Goal: Submit feedback/report problem

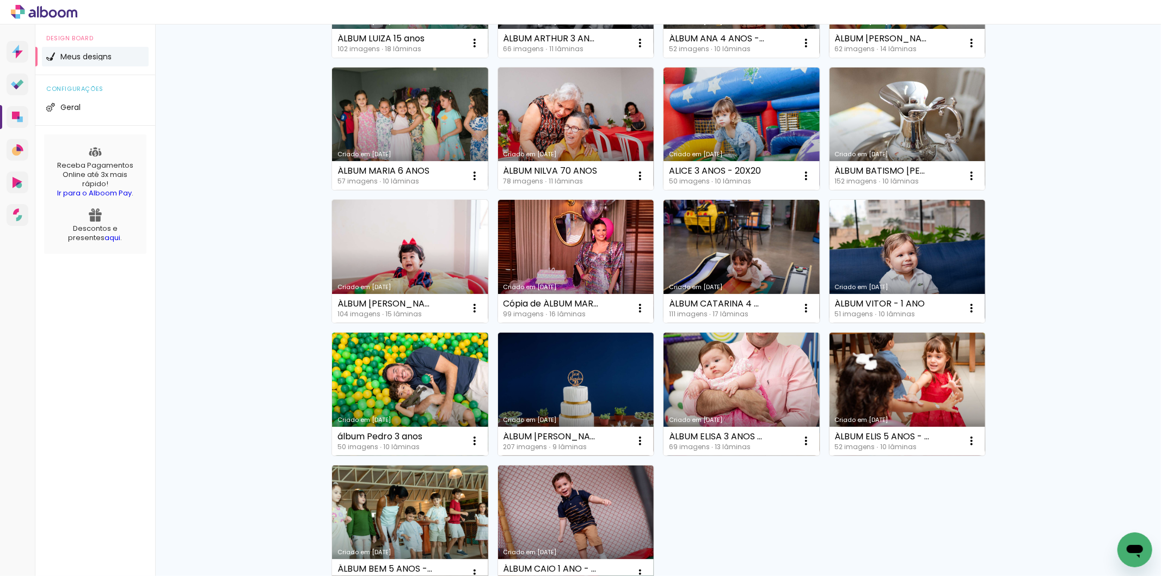
scroll to position [482, 0]
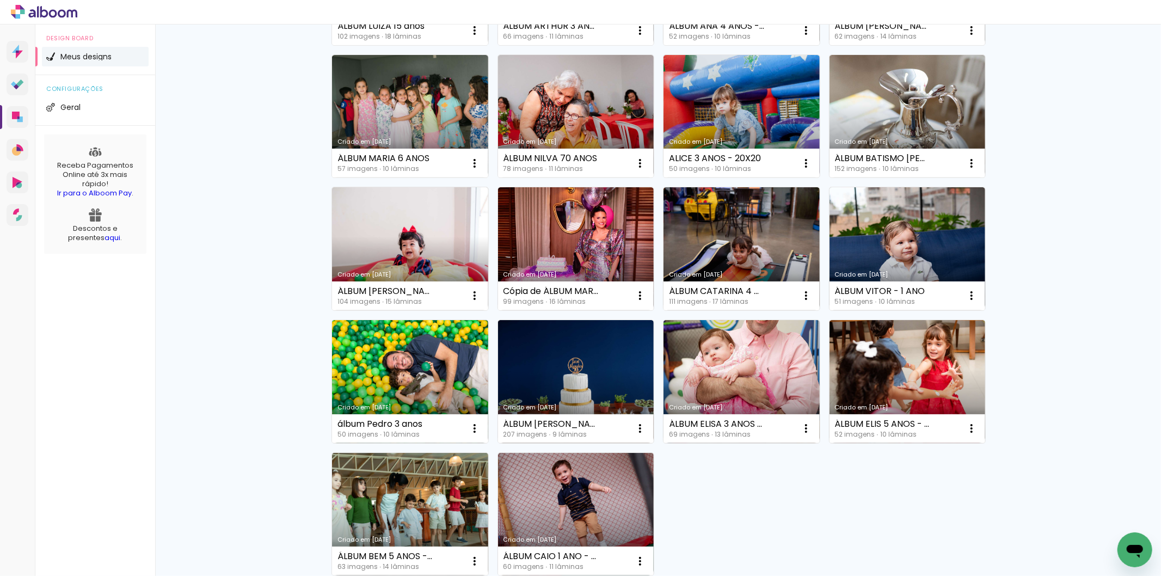
click at [1123, 540] on div "Abrir janela de mensagens" at bounding box center [1134, 549] width 33 height 33
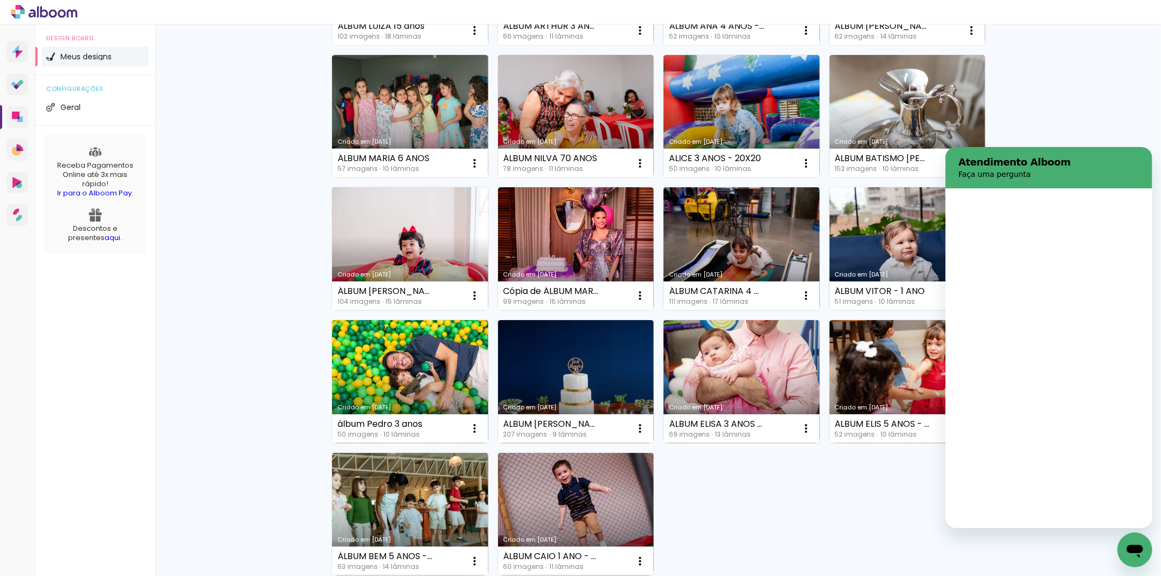
scroll to position [0, 0]
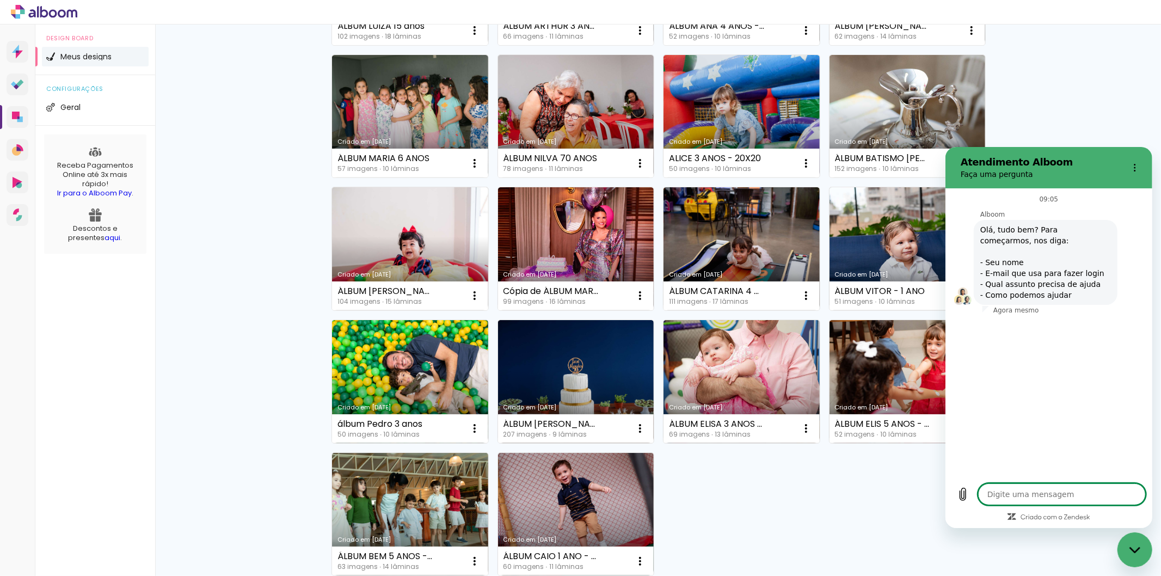
type textarea "x"
click at [1010, 487] on textarea at bounding box center [1062, 494] width 168 height 22
click at [1005, 348] on input "Nome" at bounding box center [1058, 349] width 151 height 23
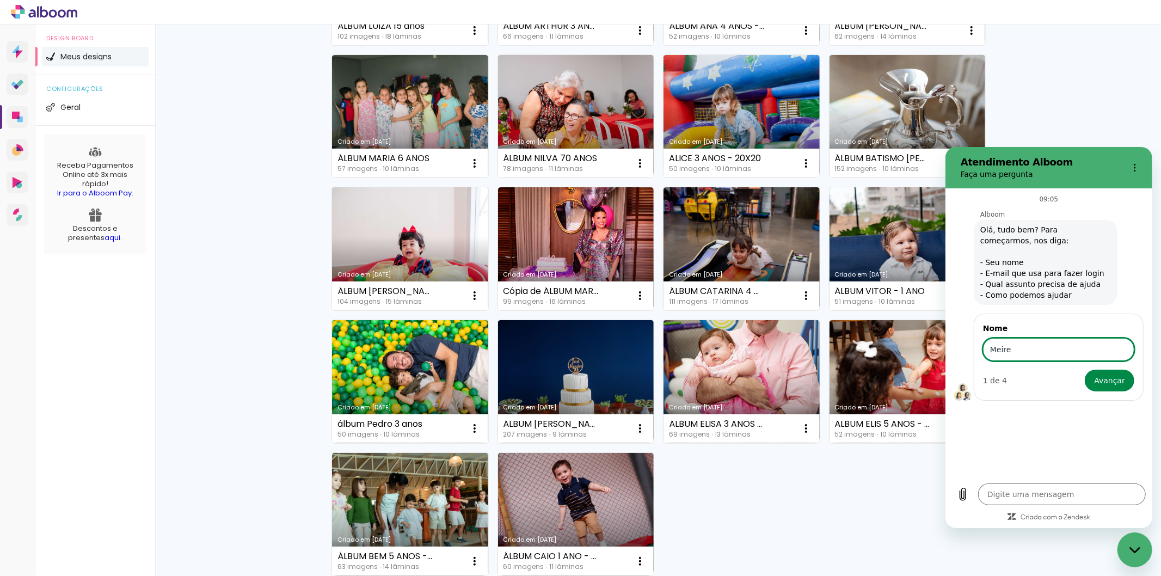
type input "Meire"
click at [1084, 369] on button "Avançar" at bounding box center [1109, 380] width 50 height 22
type textarea "x"
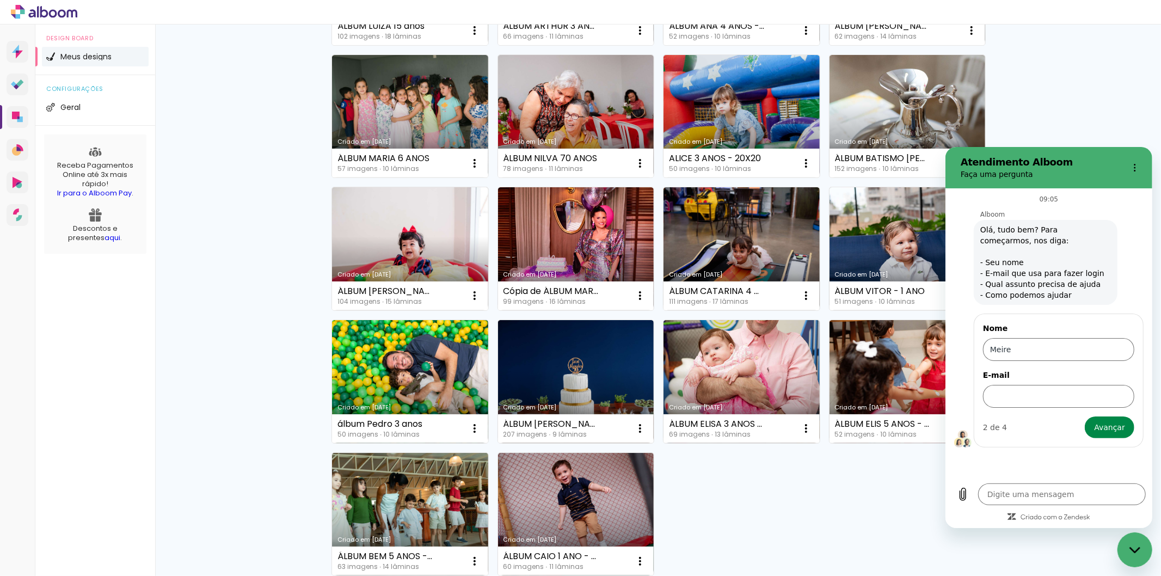
click at [1026, 383] on div "E-mail" at bounding box center [1058, 388] width 151 height 38
click at [1014, 401] on input "E-mail" at bounding box center [1058, 395] width 151 height 23
type input "meirehmarques@hotmail.com"
click at [1108, 425] on span "Avançar" at bounding box center [1109, 426] width 31 height 13
type textarea "x"
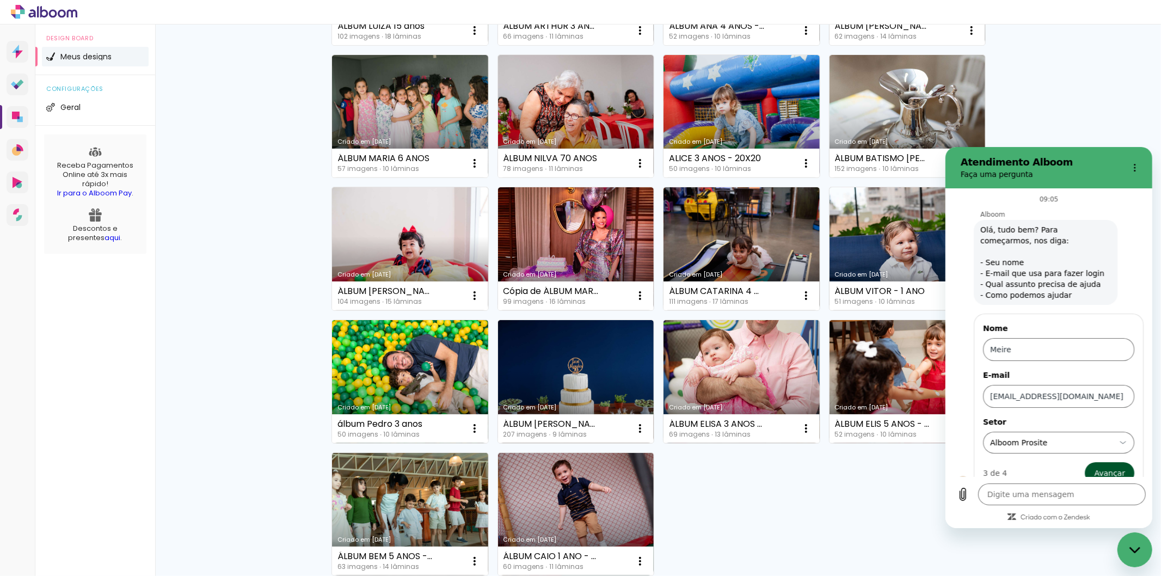
scroll to position [17, 0]
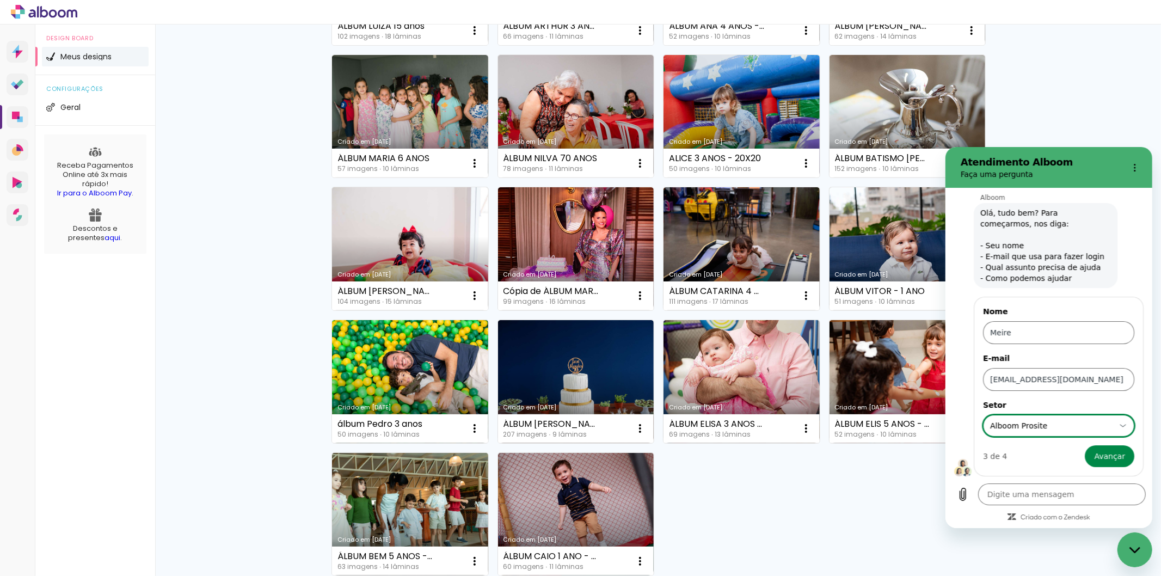
click at [1107, 425] on div "Alboom Prosite Alboom Prosite" at bounding box center [1058, 424] width 137 height 17
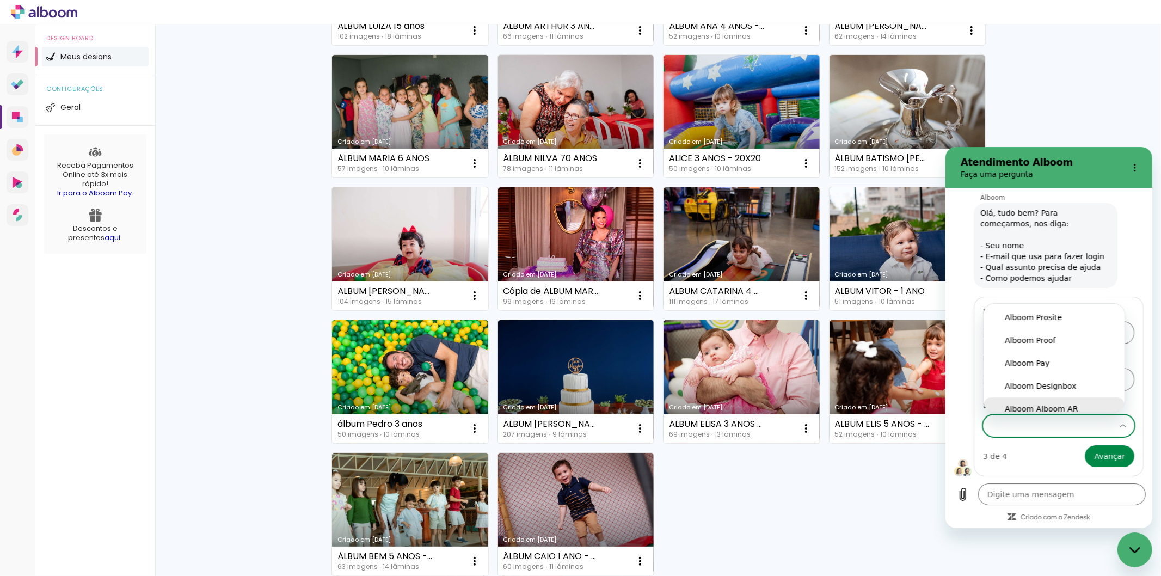
scroll to position [4, 0]
click at [1052, 382] on div "Alboom Designbox" at bounding box center [1053, 381] width 99 height 11
type input "Alboom Designbox"
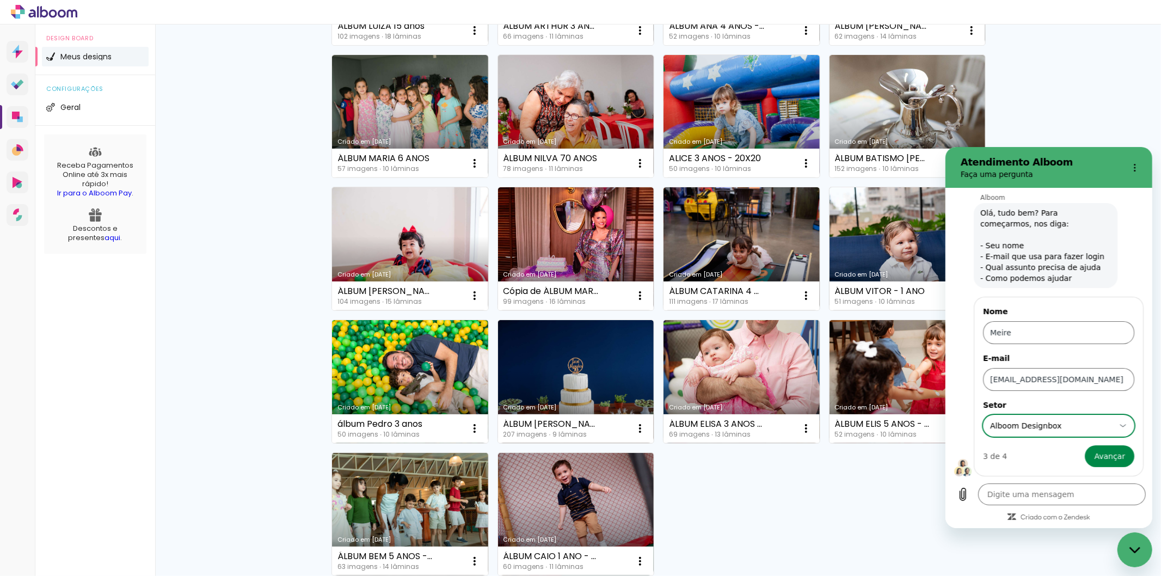
scroll to position [0, 0]
click at [1102, 453] on span "Avançar" at bounding box center [1109, 455] width 31 height 13
type textarea "x"
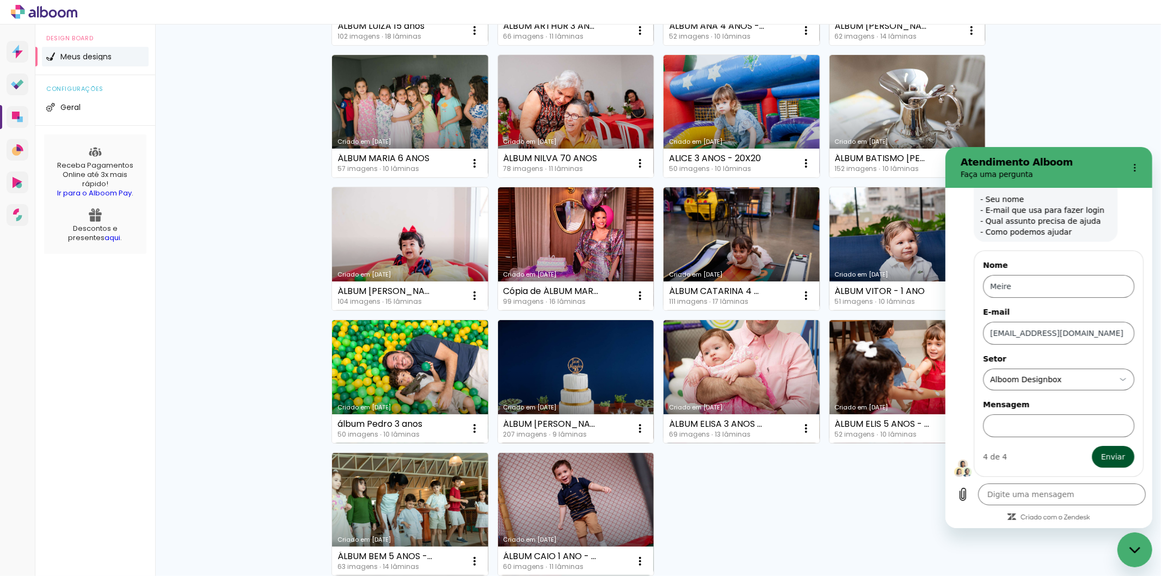
scroll to position [64, 0]
click at [1032, 433] on input "Mensagem" at bounding box center [1058, 424] width 151 height 23
type input "solicitação cancelamento"
click at [1115, 455] on button "Enviar" at bounding box center [1112, 456] width 42 height 22
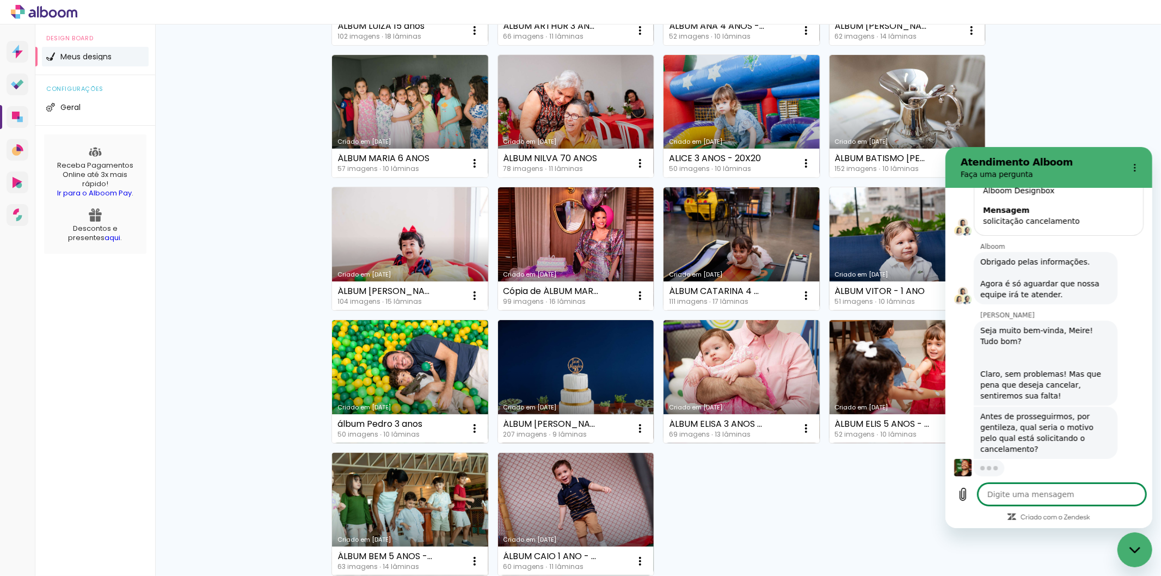
scroll to position [218, 0]
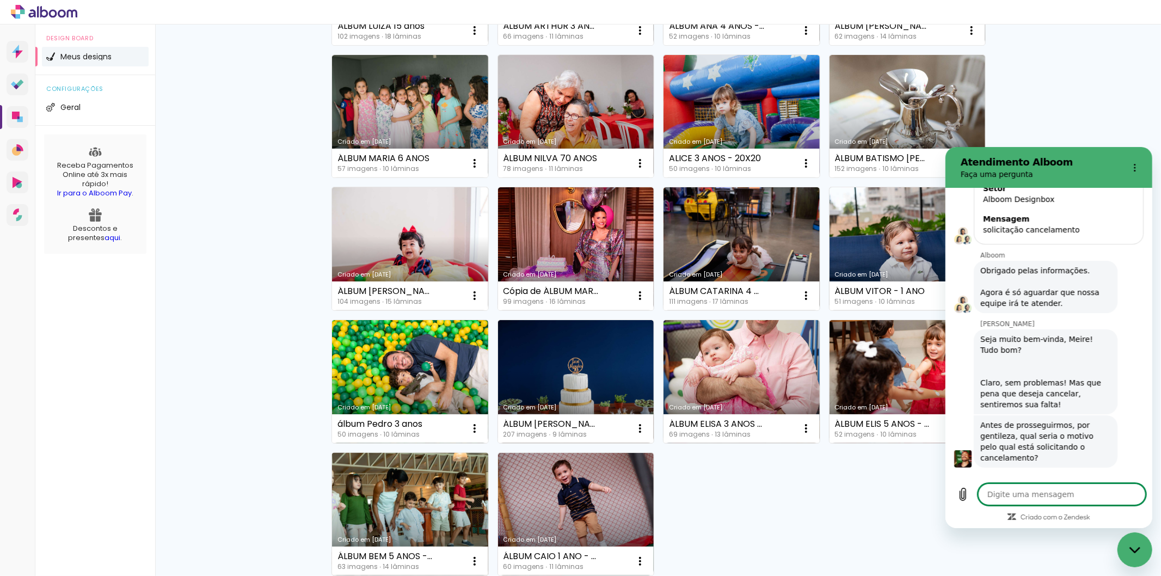
type textarea "x"
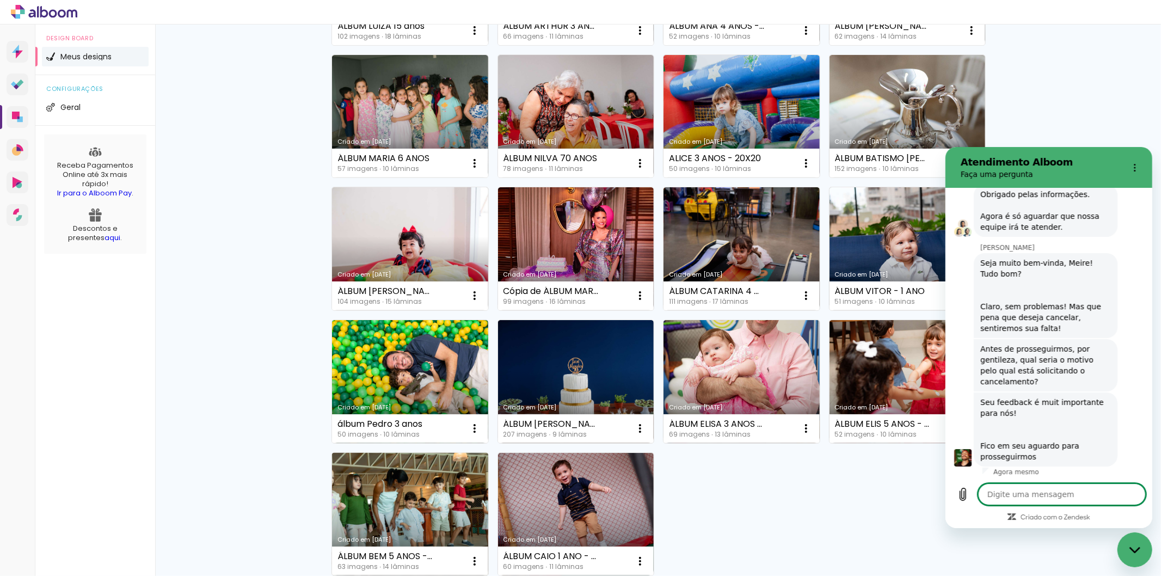
scroll to position [287, 0]
type textarea "b"
type textarea "x"
type textarea "bo"
type textarea "x"
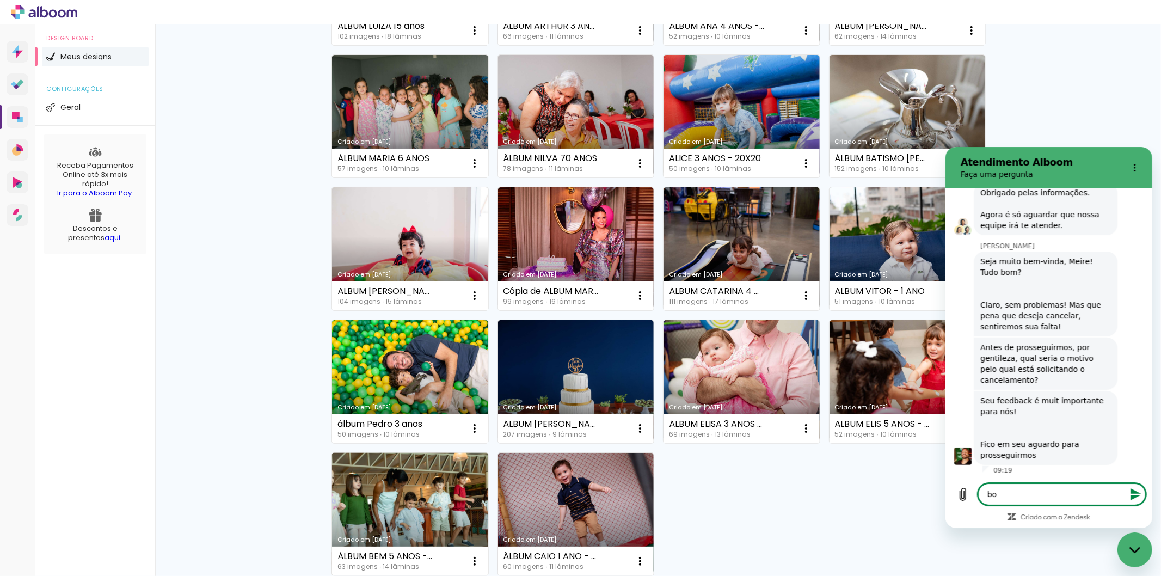
type textarea "bom"
type textarea "x"
type textarea "bom"
type textarea "x"
type textarea "bom d"
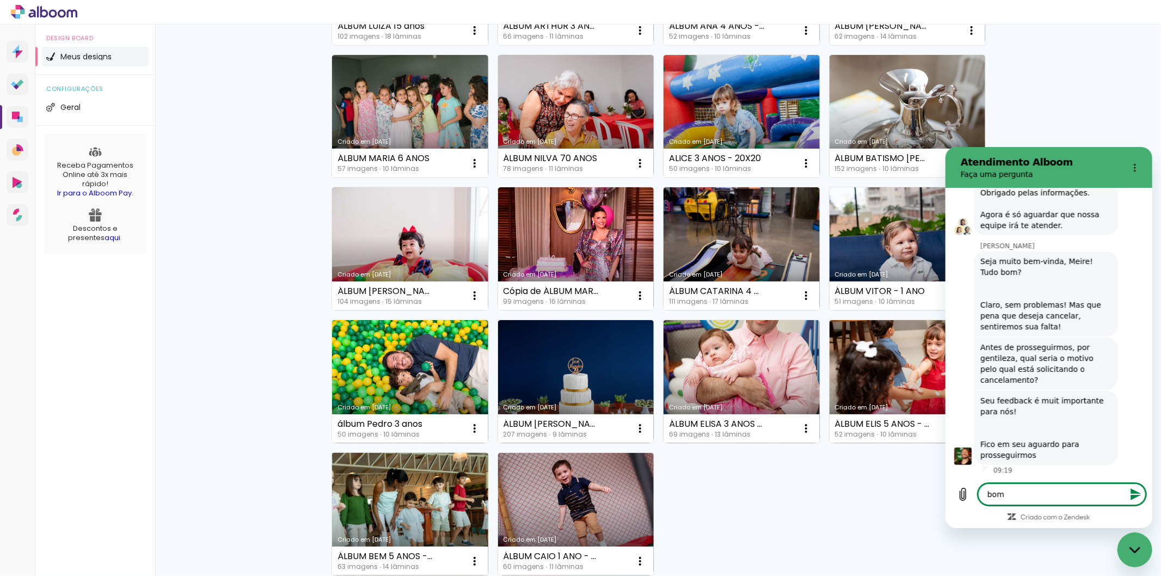
type textarea "x"
type textarea "bom di"
type textarea "x"
type textarea "bom dia"
type textarea "x"
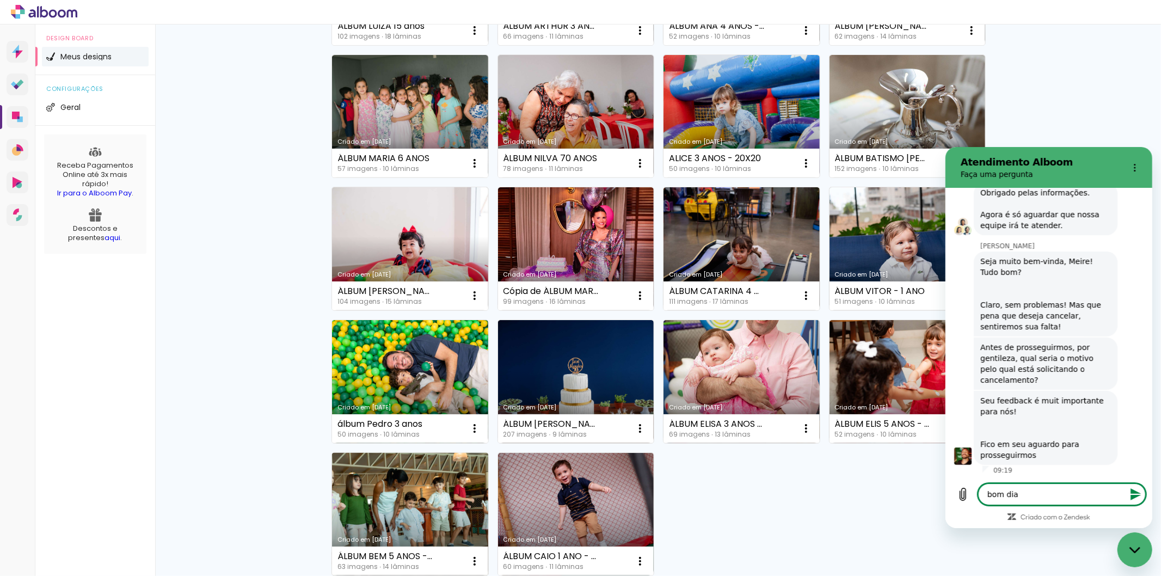
type textarea "x"
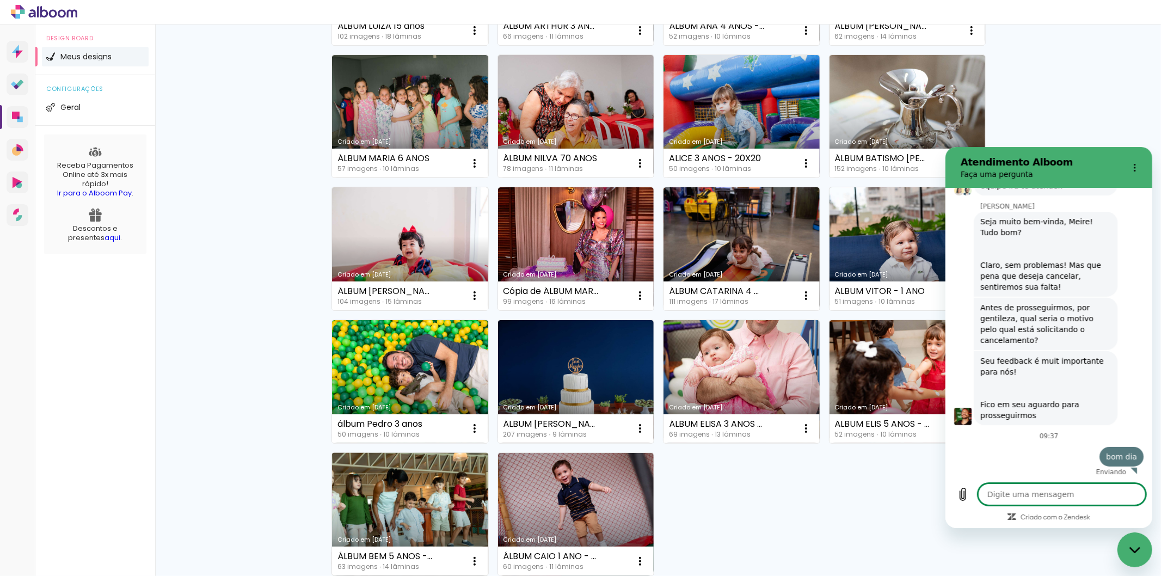
scroll to position [329, 0]
type textarea "p"
type textarea "x"
type textarea "pl"
type textarea "x"
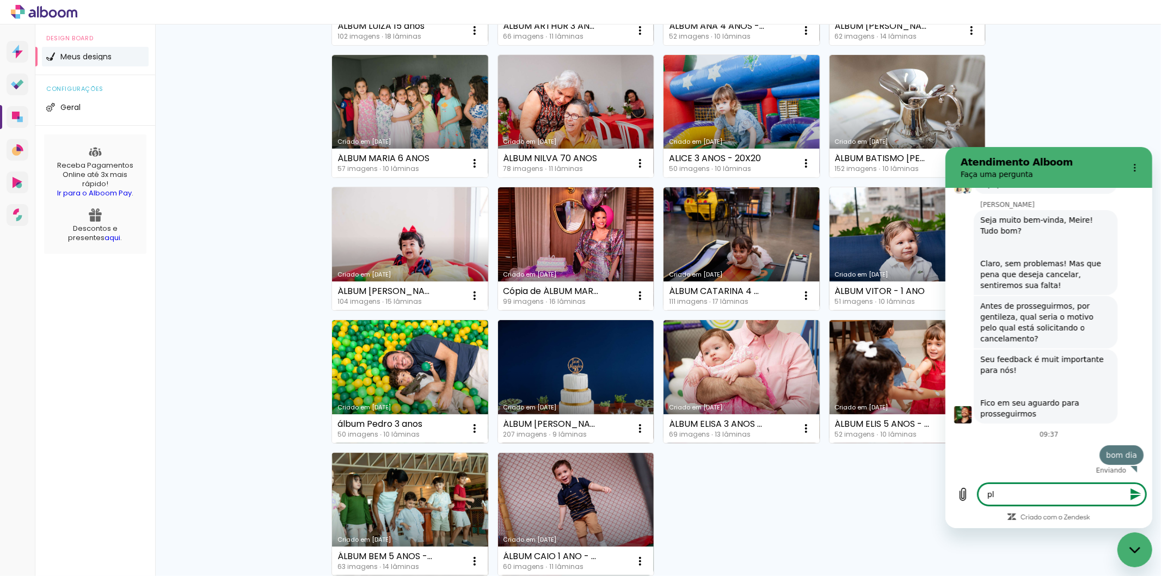
type textarea "pla"
type textarea "x"
type textarea "plat"
type textarea "x"
type textarea "plata"
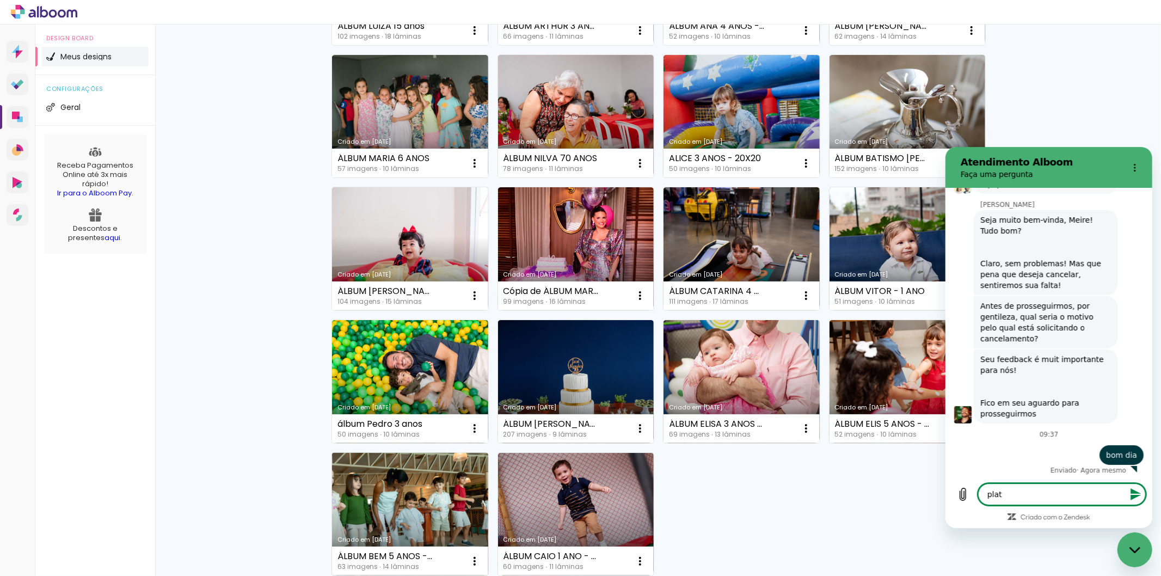
type textarea "x"
type textarea "platar"
type textarea "x"
type textarea "plata"
type textarea "x"
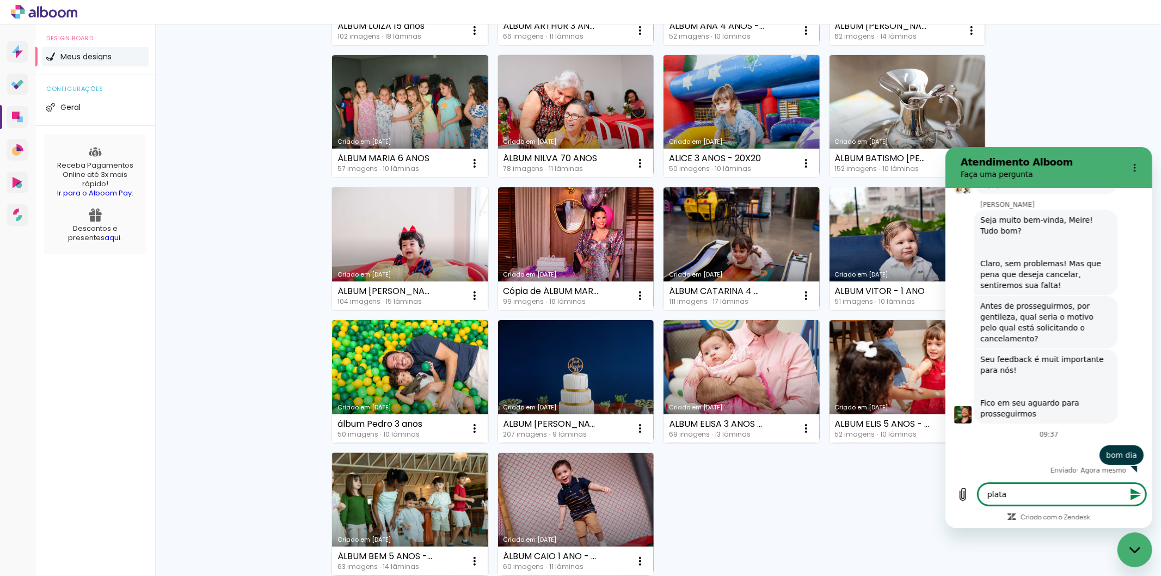
type textarea "plataf"
type textarea "x"
type textarea "plata"
type textarea "x"
type textarea "plat"
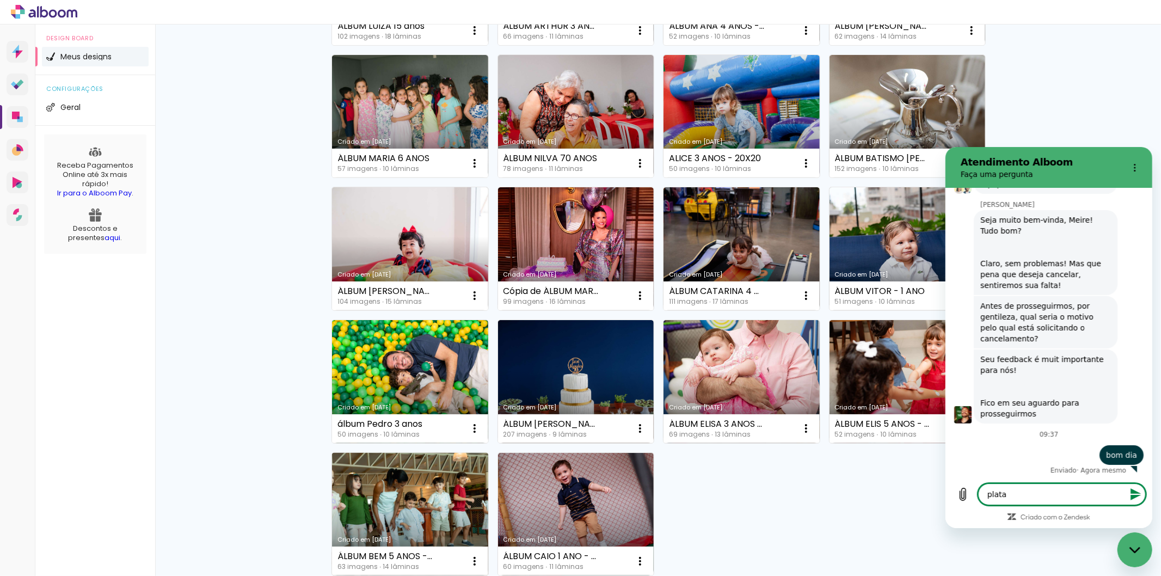
type textarea "x"
type textarea "pla"
type textarea "x"
type textarea "pl"
type textarea "x"
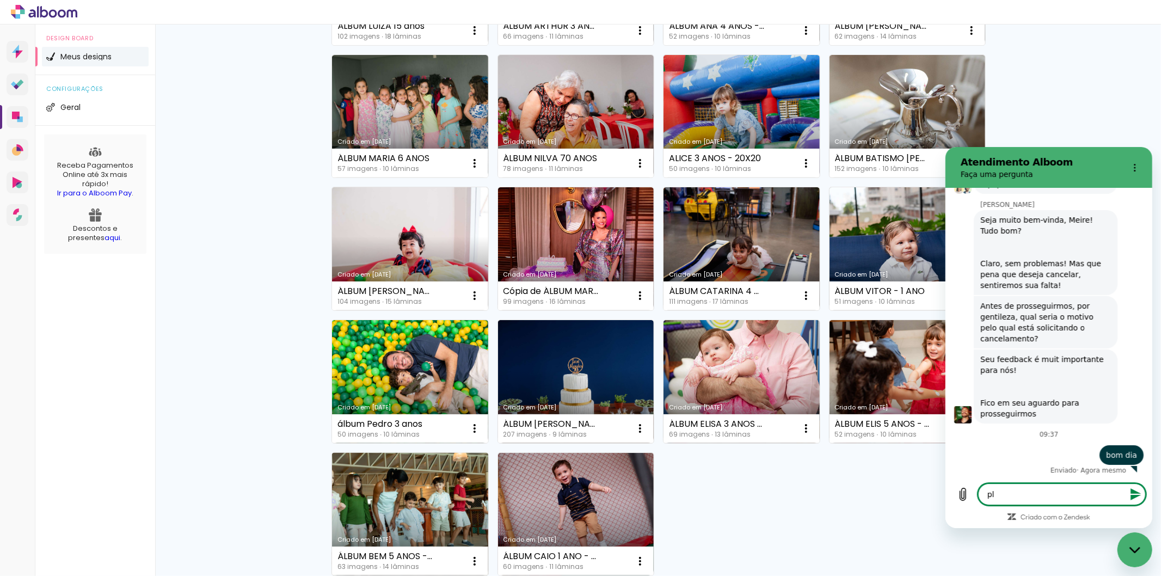
type textarea "p"
type textarea "x"
type textarea "e"
type textarea "x"
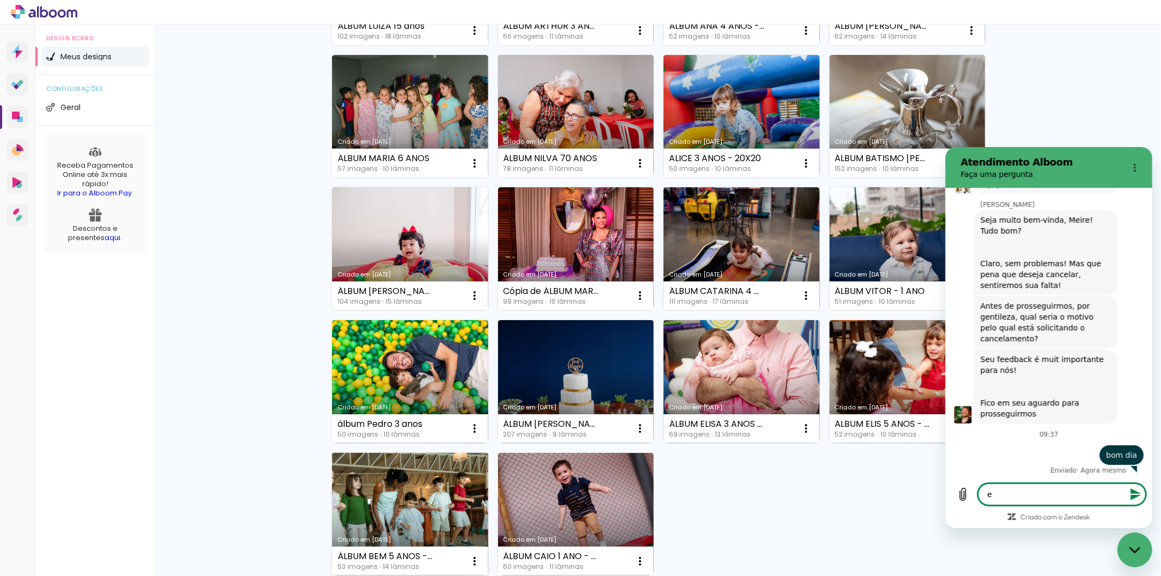
type textarea "en"
type textarea "x"
type textarea "enc"
type textarea "x"
type textarea "enco"
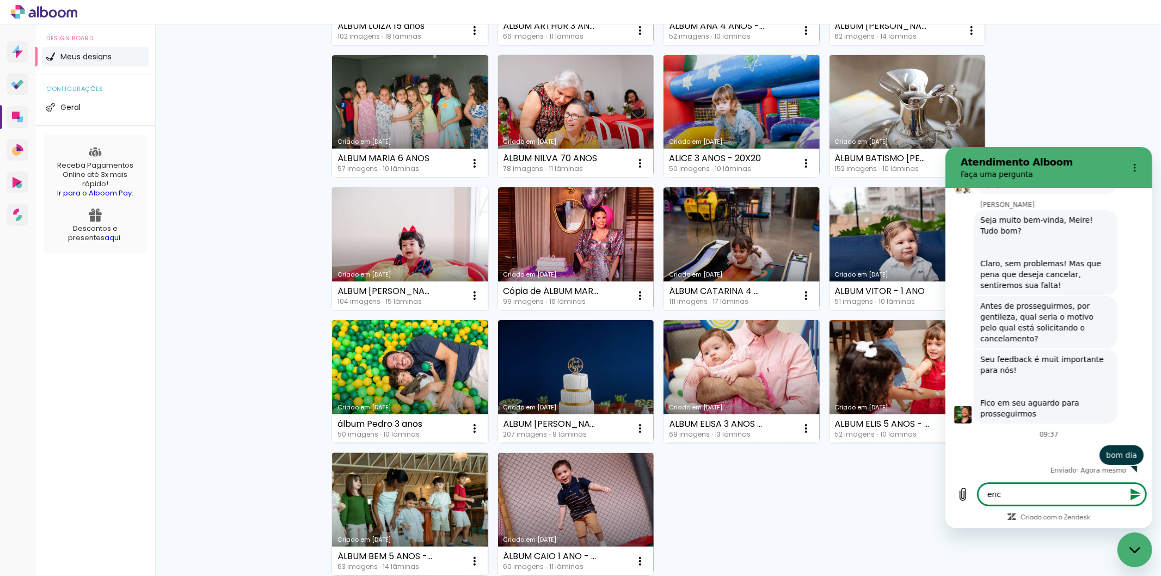
type textarea "x"
type textarea "encon"
type textarea "x"
type textarea "encont"
type textarea "x"
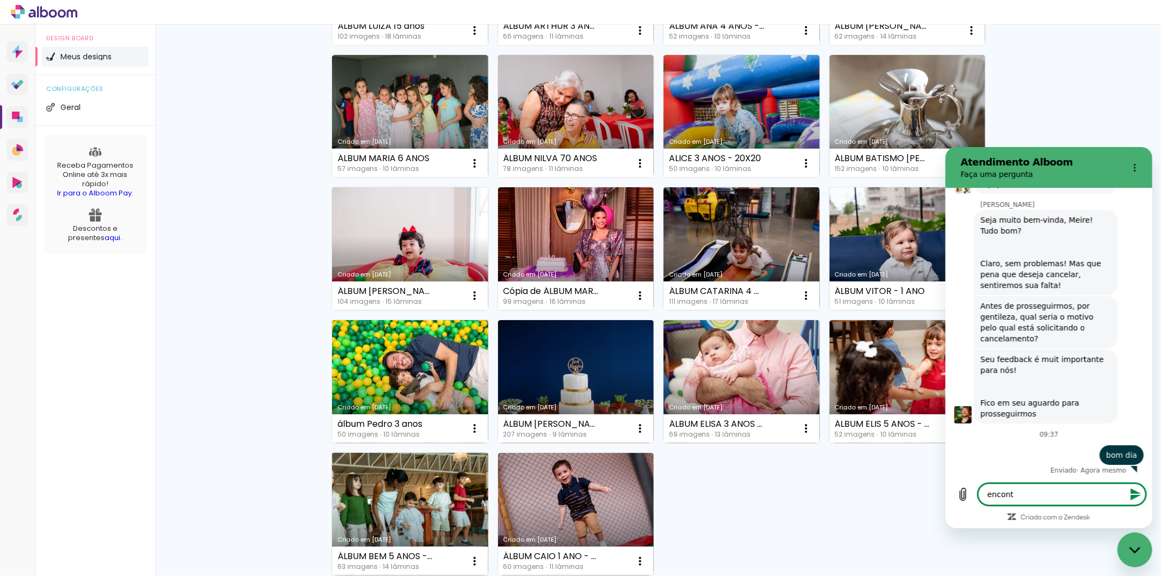
type textarea "encontr"
type textarea "x"
type textarea "encontre"
type textarea "x"
type textarea "encontrei"
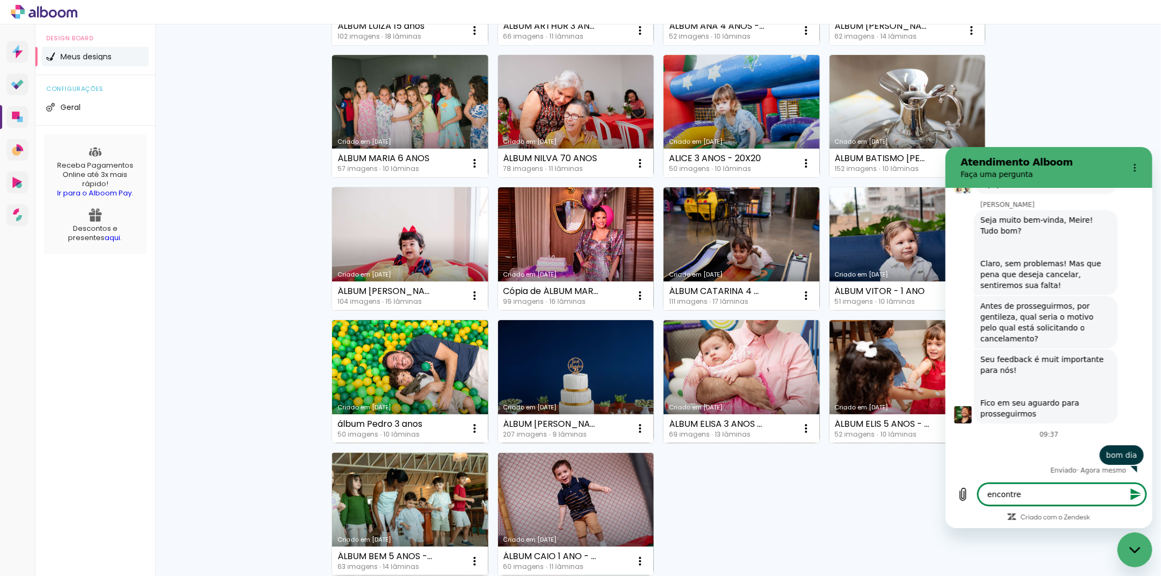
type textarea "x"
type textarea "encontrei"
type textarea "x"
type textarea "encontrei u"
type textarea "x"
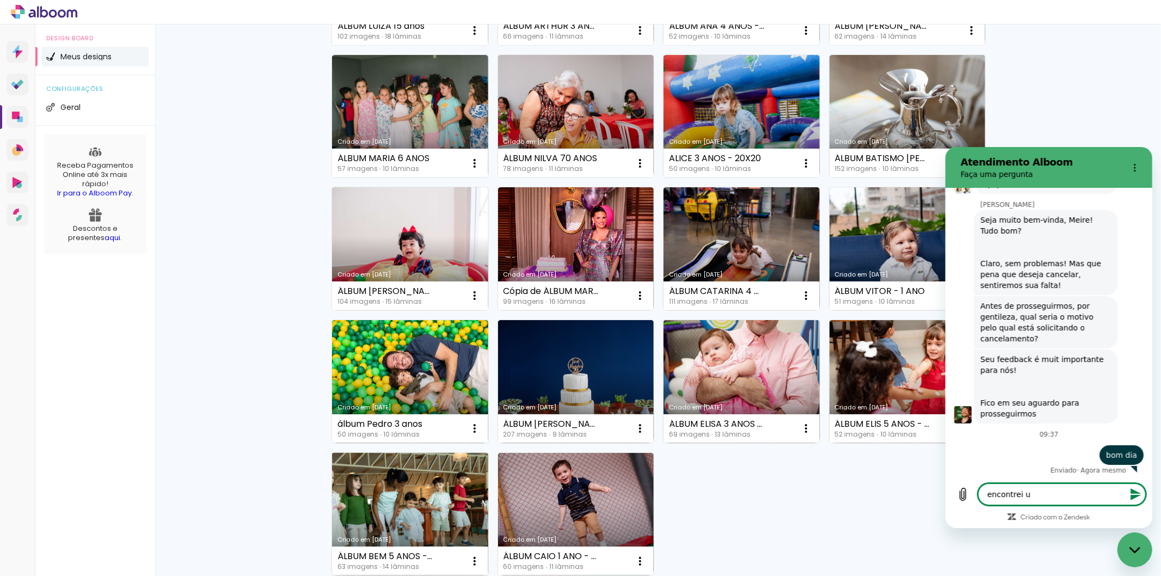
type textarea "encontrei um"
type textarea "x"
type textarea "encontrei uma"
type textarea "x"
type textarea "encontrei uma"
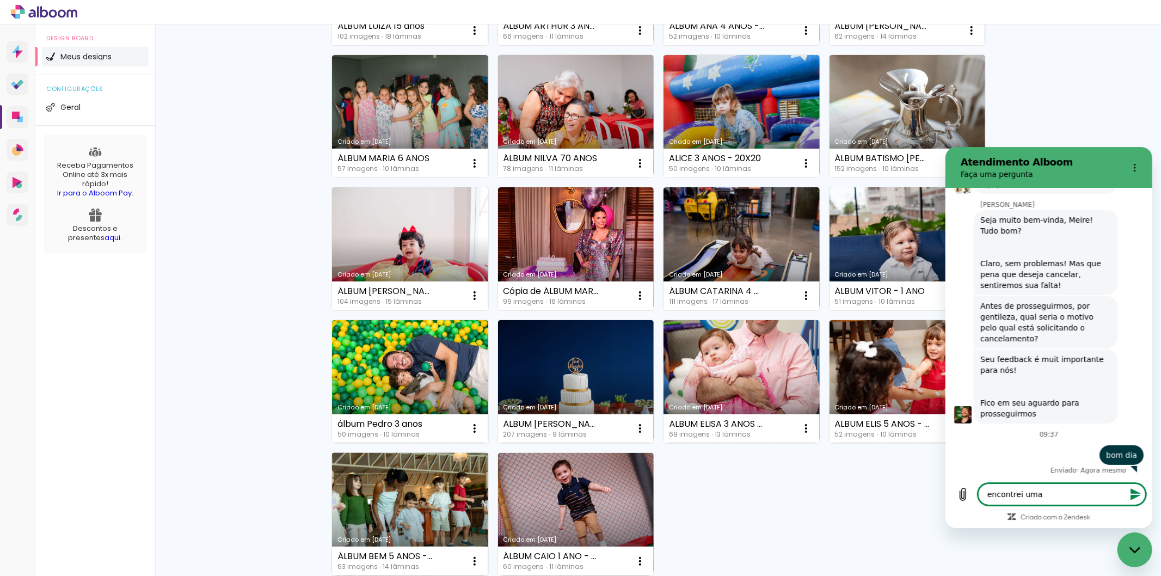
type textarea "x"
type textarea "encontrei uma p"
type textarea "x"
type textarea "encontrei uma pl"
type textarea "x"
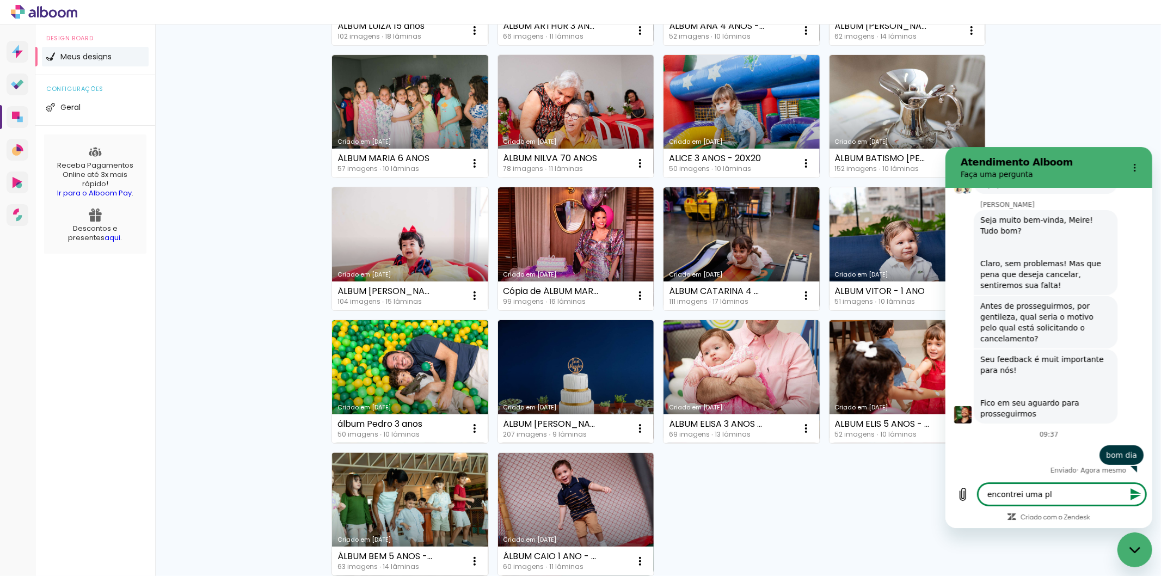
type textarea "encontrei uma pla"
type textarea "x"
type textarea "encontrei uma plat"
type textarea "x"
type textarea "encontrei uma plata"
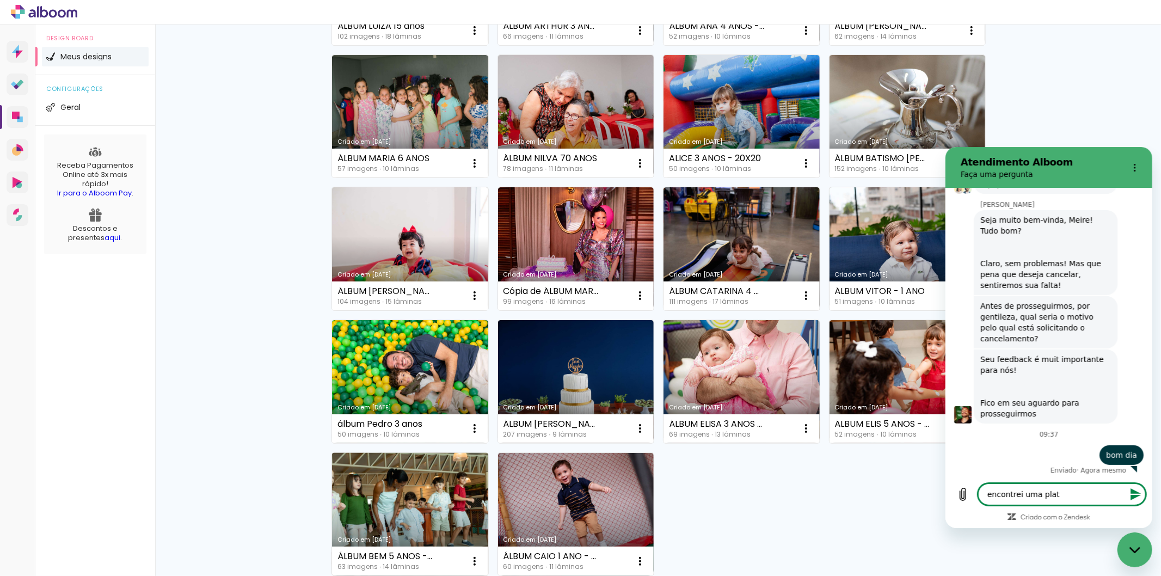
type textarea "x"
type textarea "encontrei uma plataf"
type textarea "x"
type textarea "encontrei uma platafo"
type textarea "x"
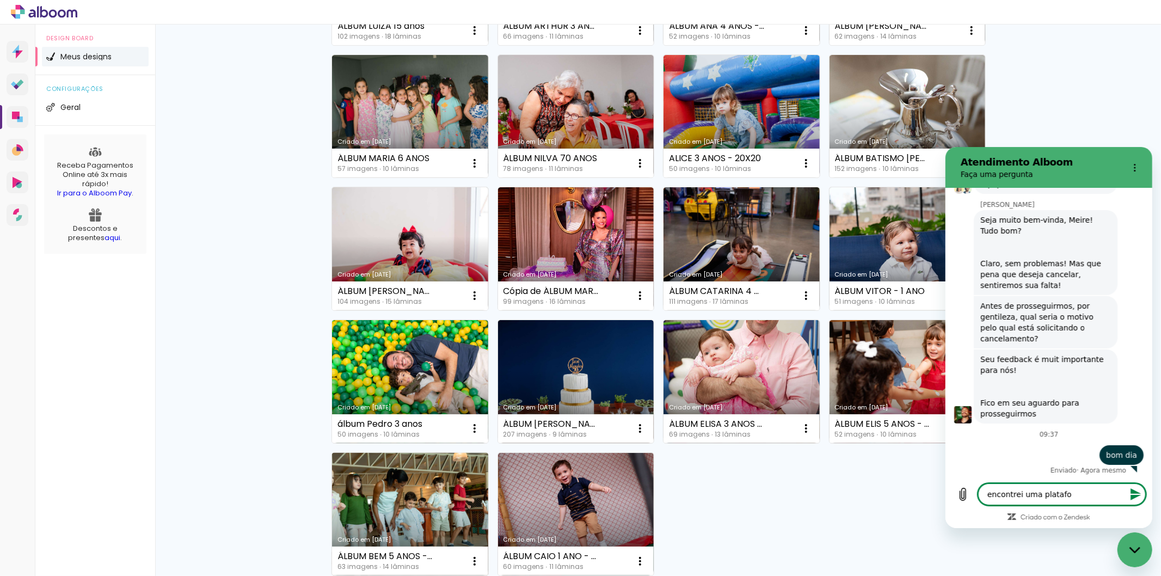
type textarea "encontrei uma platafor"
type textarea "x"
type textarea "encontrei uma plataform"
type textarea "x"
type textarea "encontrei uma plataforma"
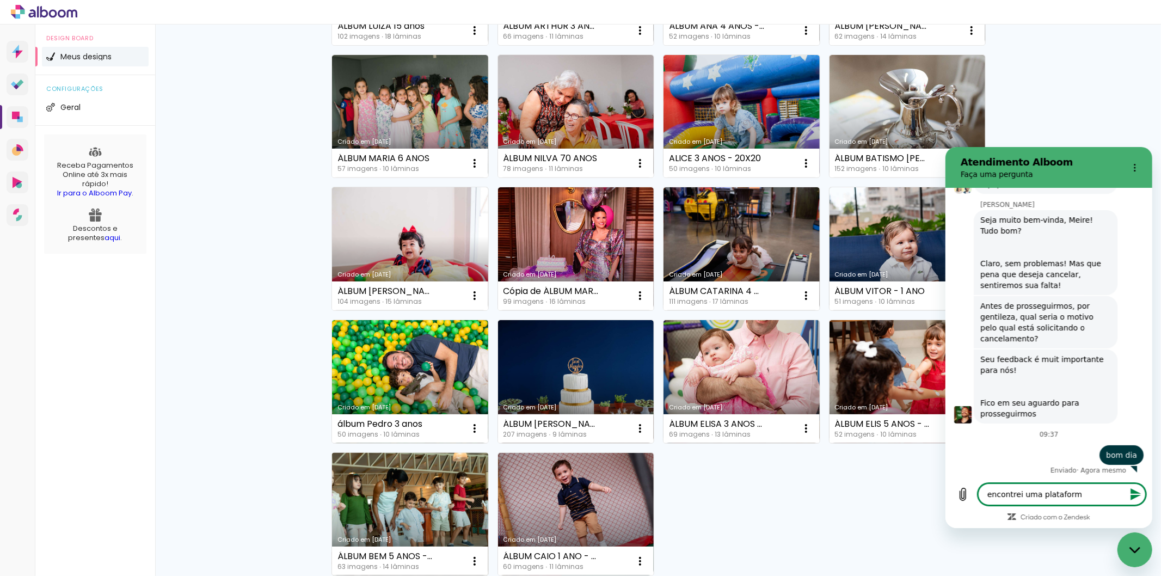
type textarea "x"
type textarea "encontrei uma plataforma"
type textarea "x"
type textarea "encontrei uma plataforma c"
type textarea "x"
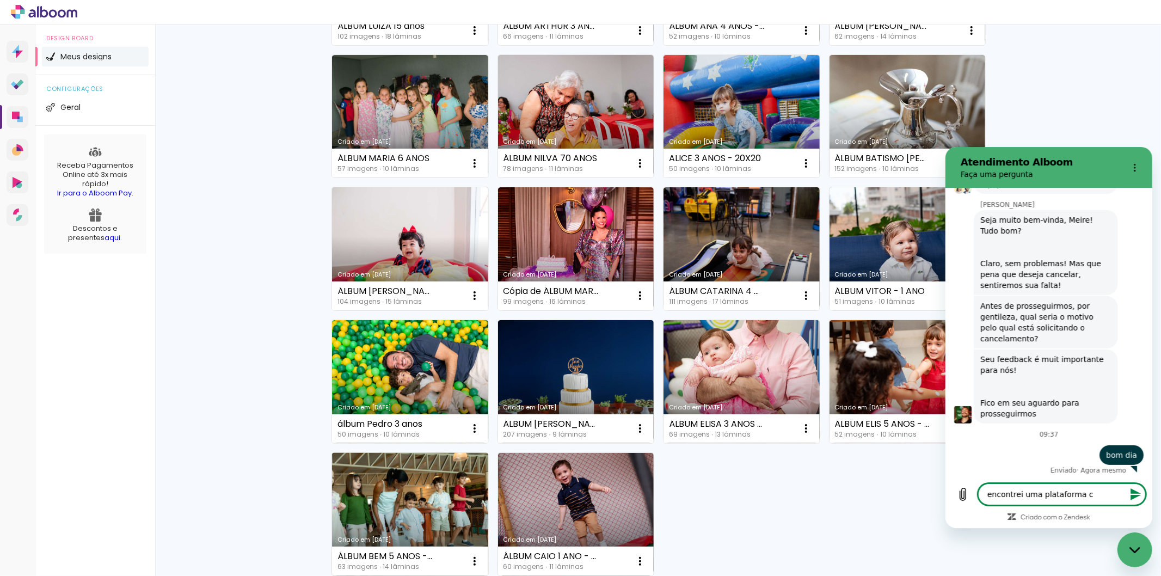
type textarea "encontrei uma plataforma co"
type textarea "x"
type textarea "encontrei uma plataforma com"
type textarea "x"
type textarea "encontrei uma plataforma com"
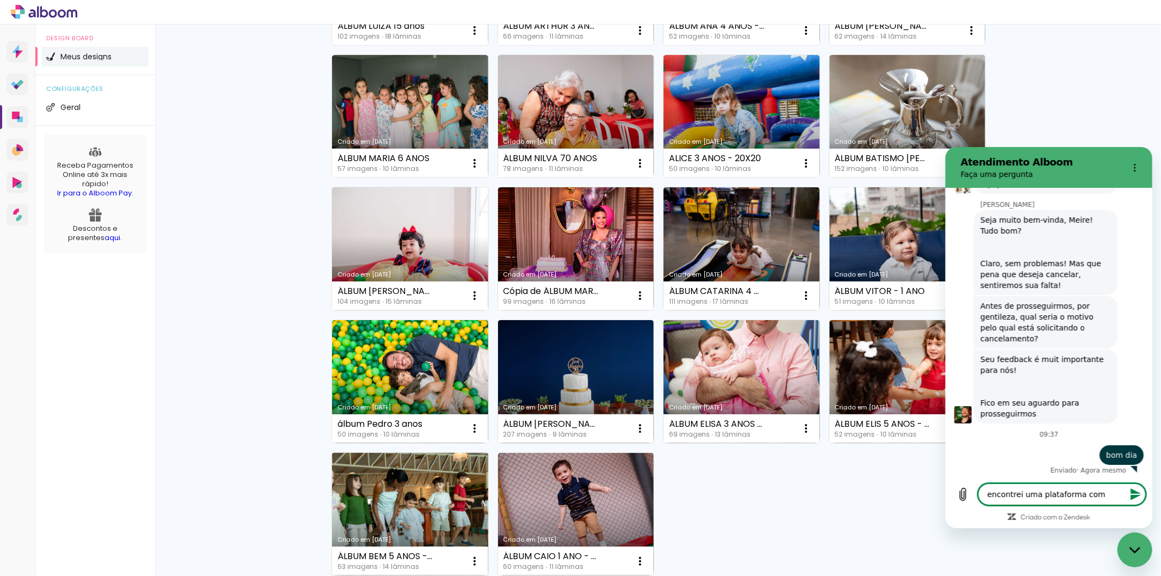
type textarea "x"
type textarea "encontrei uma plataforma com m"
type textarea "x"
type textarea "encontrei uma plataforma com ma"
type textarea "x"
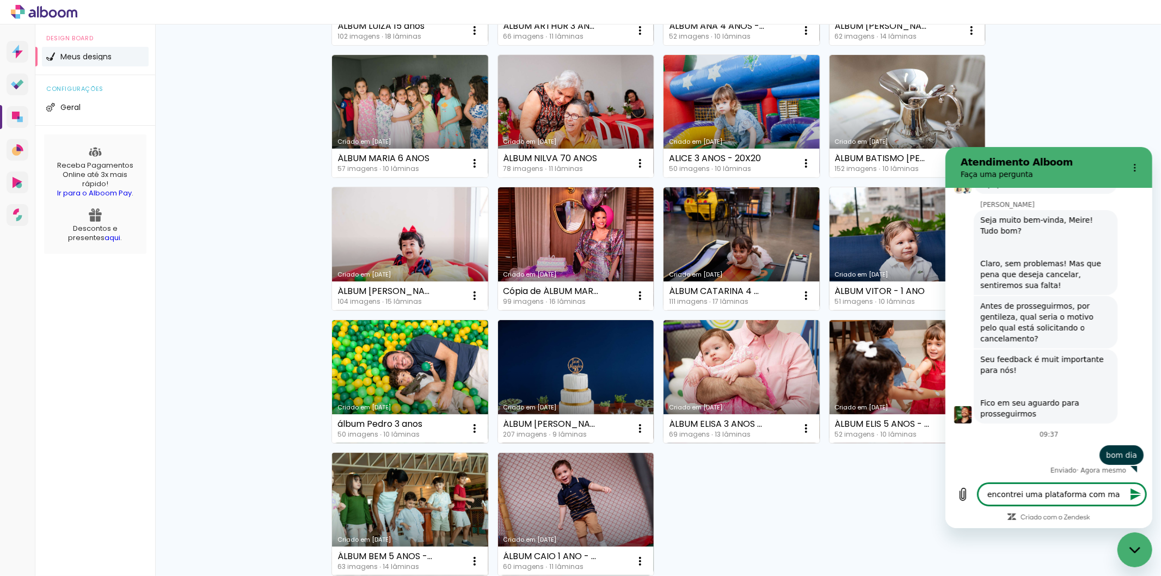
type textarea "encontrei uma plataforma com mai"
type textarea "x"
type textarea "encontrei uma plataforma com mais"
type textarea "x"
type textarea "encontrei uma plataforma com mais"
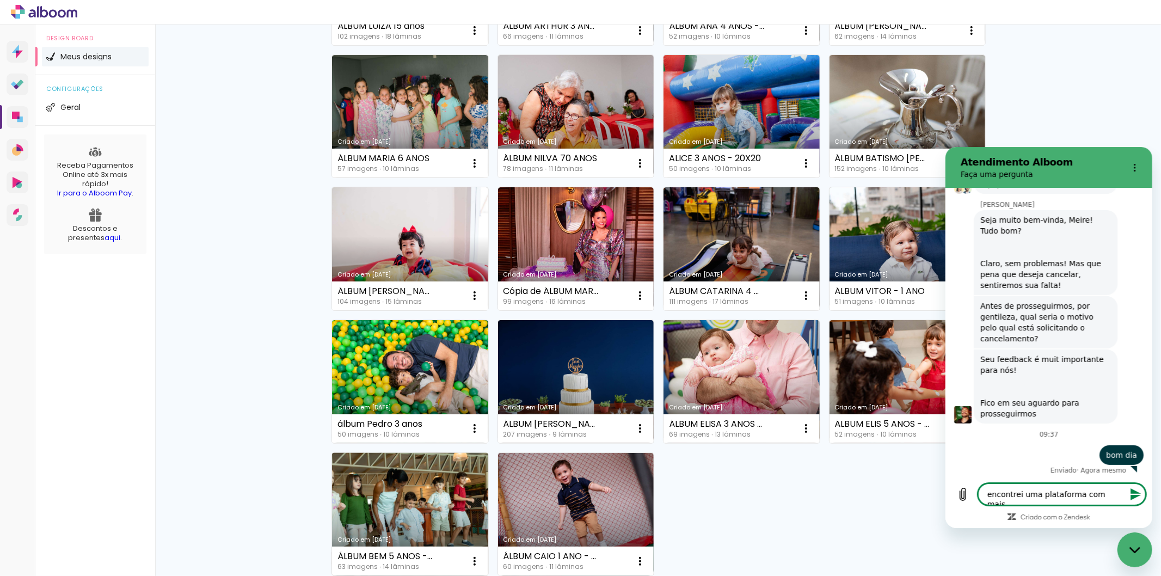
type textarea "x"
type textarea "encontrei uma plataforma com mais r"
type textarea "x"
type textarea "encontrei uma plataforma com mais re"
type textarea "x"
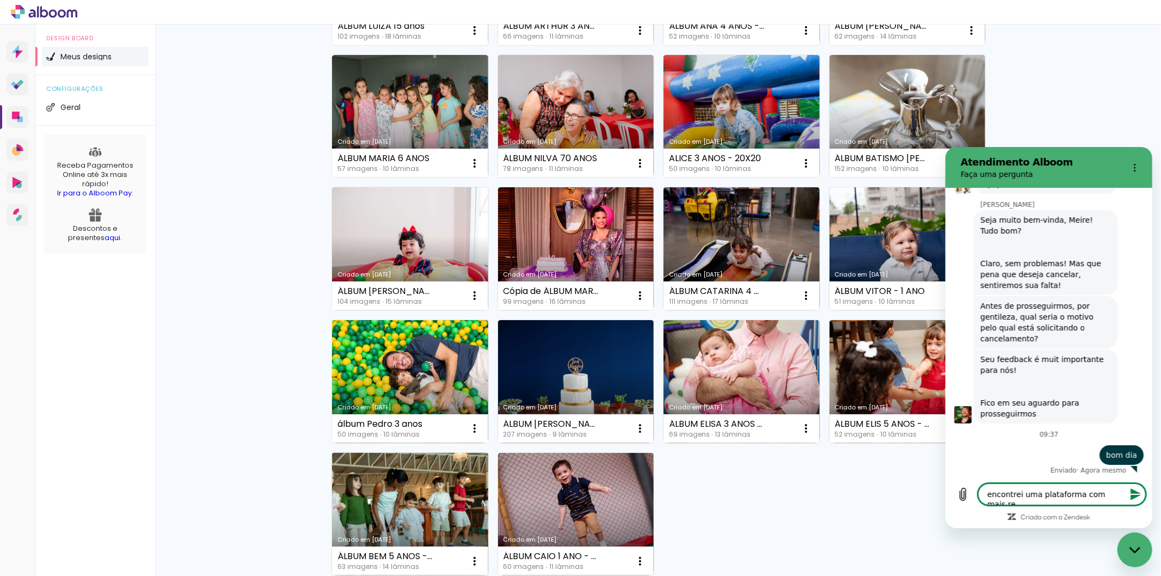
type textarea "encontrei uma plataforma com mais rec"
type textarea "x"
type textarea "encontrei uma plataforma com mais recu"
type textarea "x"
type textarea "encontrei uma plataforma com mais recur"
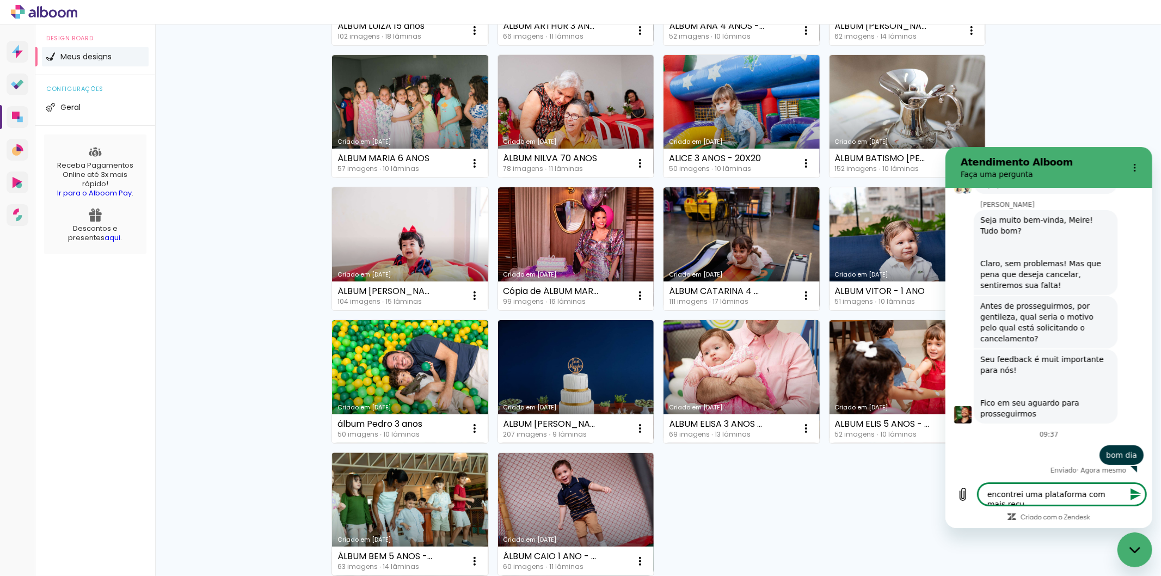
type textarea "x"
type textarea "encontrei uma plataforma com mais recurs"
type textarea "x"
type textarea "encontrei uma plataforma com mais recurso"
type textarea "x"
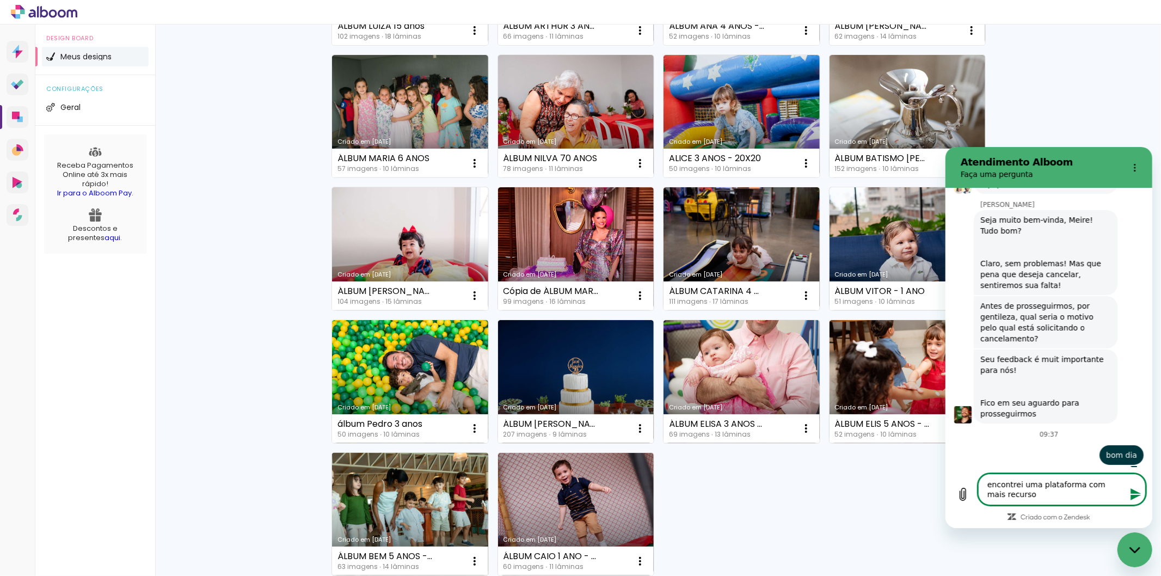
type textarea "encontrei uma plataforma com mais recursos"
type textarea "x"
type textarea "encontrei uma plataforma com mais recursos"
type textarea "x"
type textarea "encontrei uma plataforma com mais recursos e"
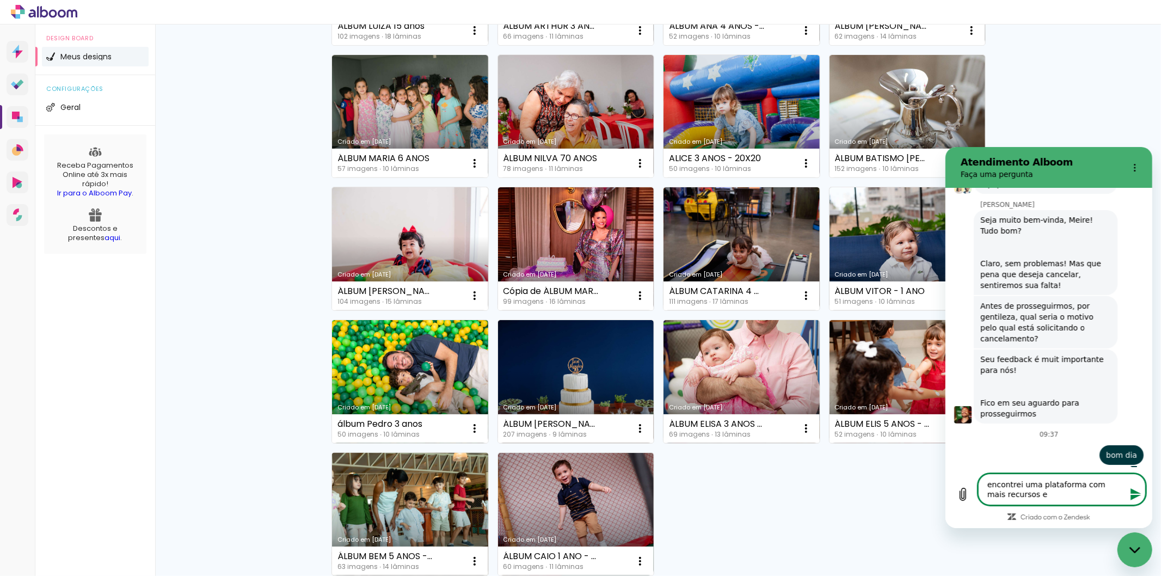
type textarea "x"
type textarea "encontrei uma plataforma com mais recursos e"
type textarea "x"
type textarea "encontrei uma plataforma com mais recursos e v"
type textarea "x"
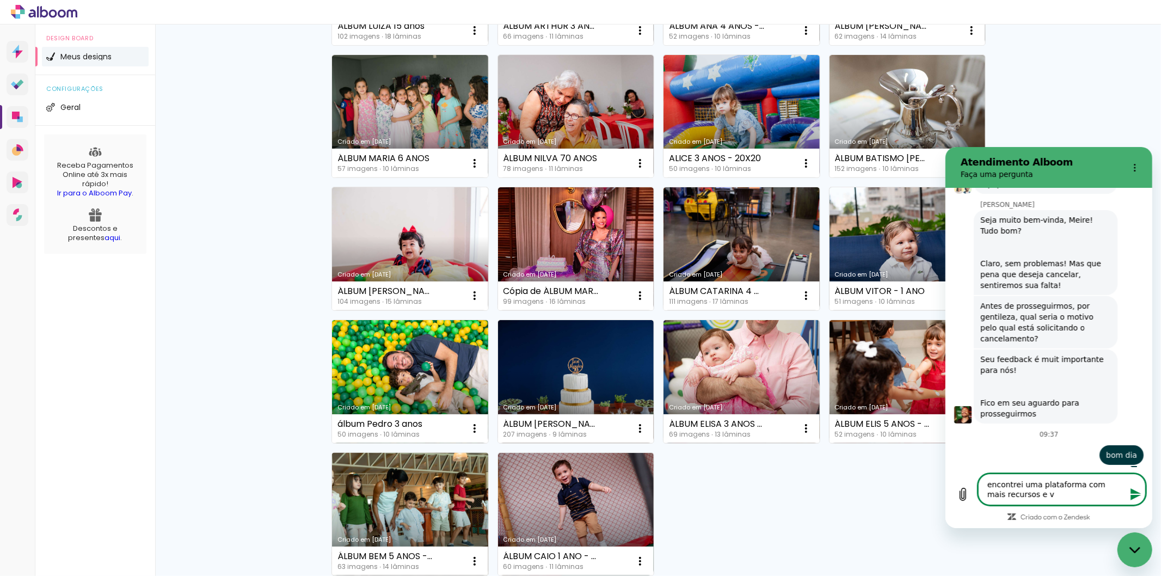
type textarea "encontrei uma plataforma com mais recursos e vL"
type textarea "x"
type textarea "encontrei uma plataforma com mais recursos e v"
type textarea "x"
type textarea "encontrei uma plataforma com mais recursos e vA"
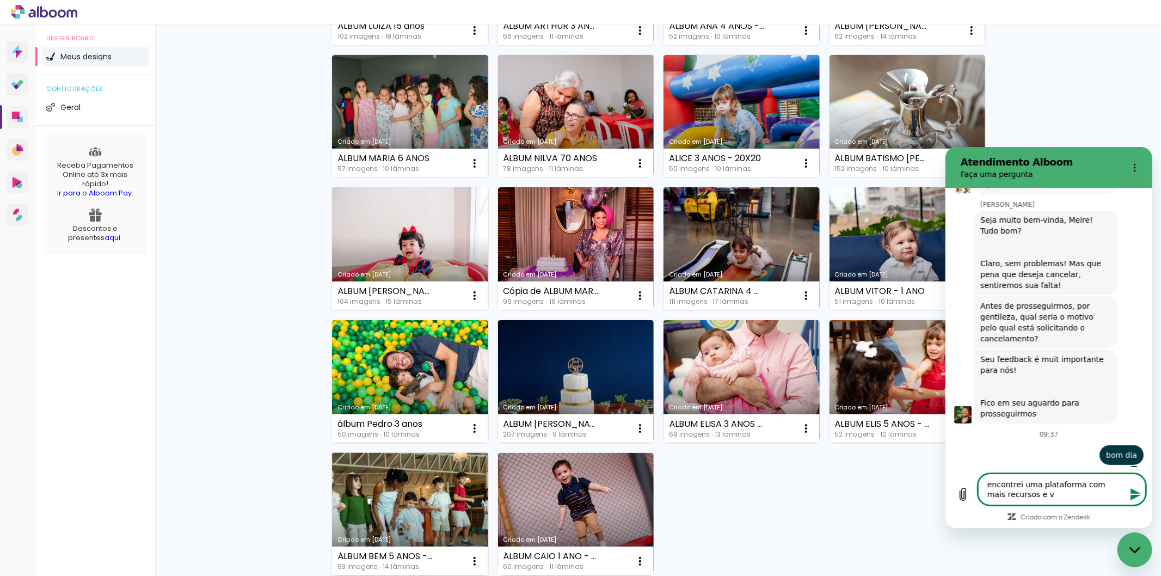
type textarea "x"
type textarea "encontrei uma plataforma com mais recursos e v"
type textarea "x"
type textarea "encontrei uma plataforma com mais recursos e va"
type textarea "x"
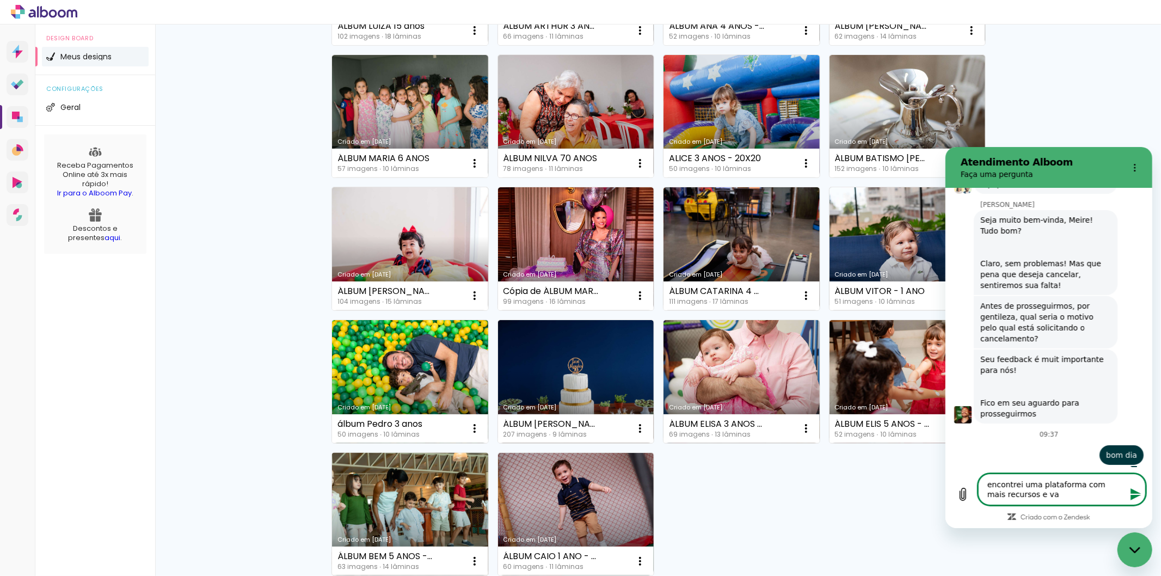
type textarea "encontrei uma plataforma com mais recursos e val"
type textarea "x"
type textarea "encontrei uma plataforma com mais recursos e valo"
type textarea "x"
type textarea "encontrei uma plataforma com mais recursos e valor"
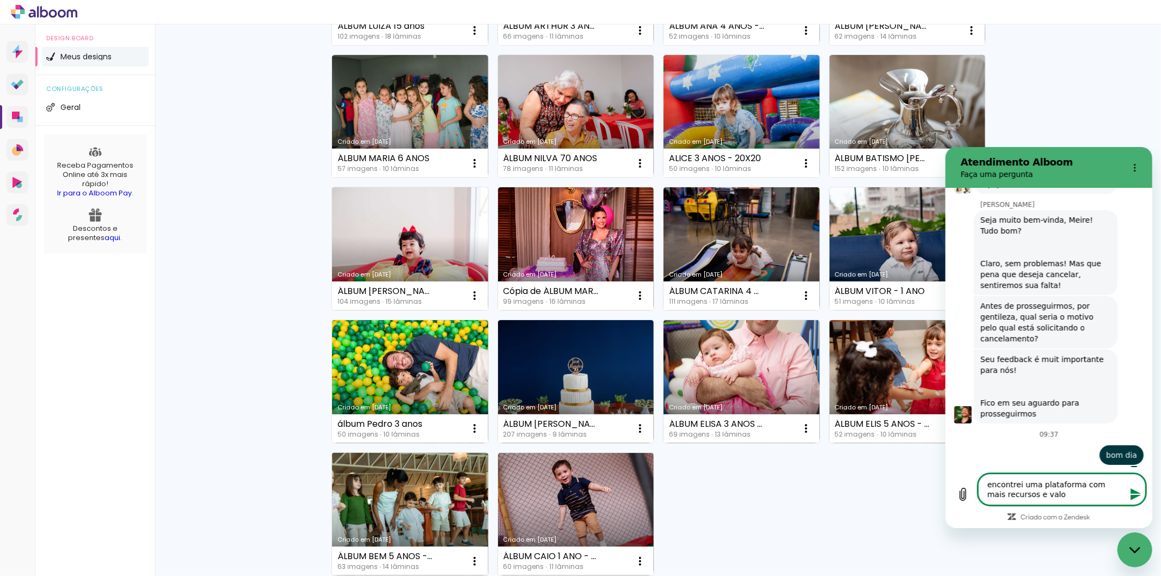
type textarea "x"
type textarea "encontrei uma plataforma com mais recursos e valor"
type textarea "x"
type textarea "encontrei uma plataforma com mais recursos e valor m"
type textarea "x"
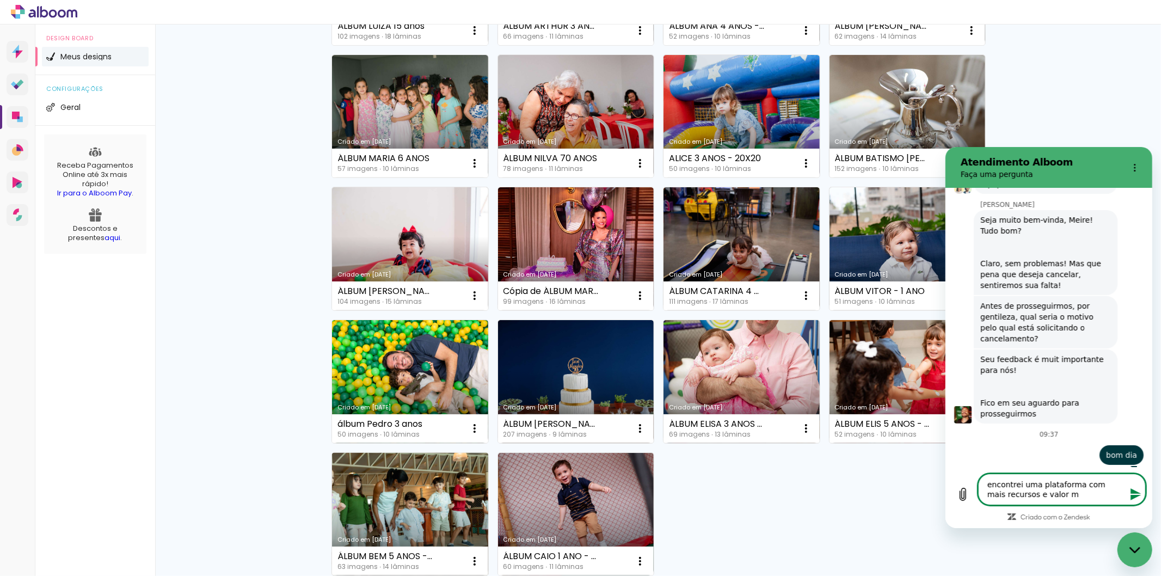
type textarea "encontrei uma plataforma com mais recursos e valor me"
type textarea "x"
type textarea "encontrei uma plataforma com mais recursos e valor mel"
type textarea "x"
type textarea "encontrei uma plataforma com mais recursos e valor melh"
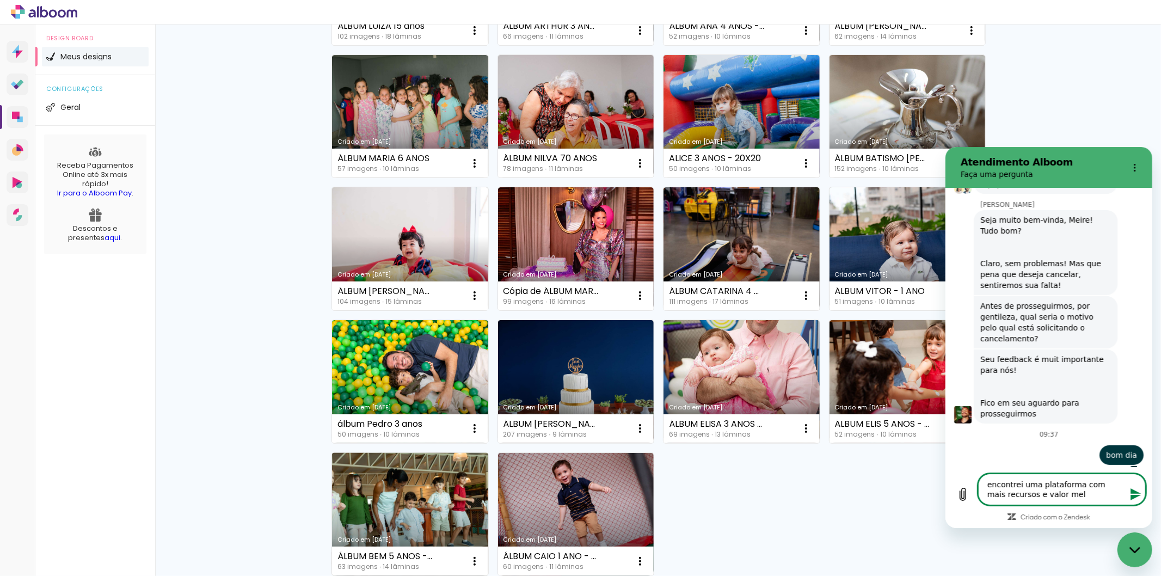
type textarea "x"
type textarea "encontrei uma plataforma com mais recursos e valor melho"
type textarea "x"
type textarea "encontrei uma plataforma com mais recursos e valor melhor"
type textarea "x"
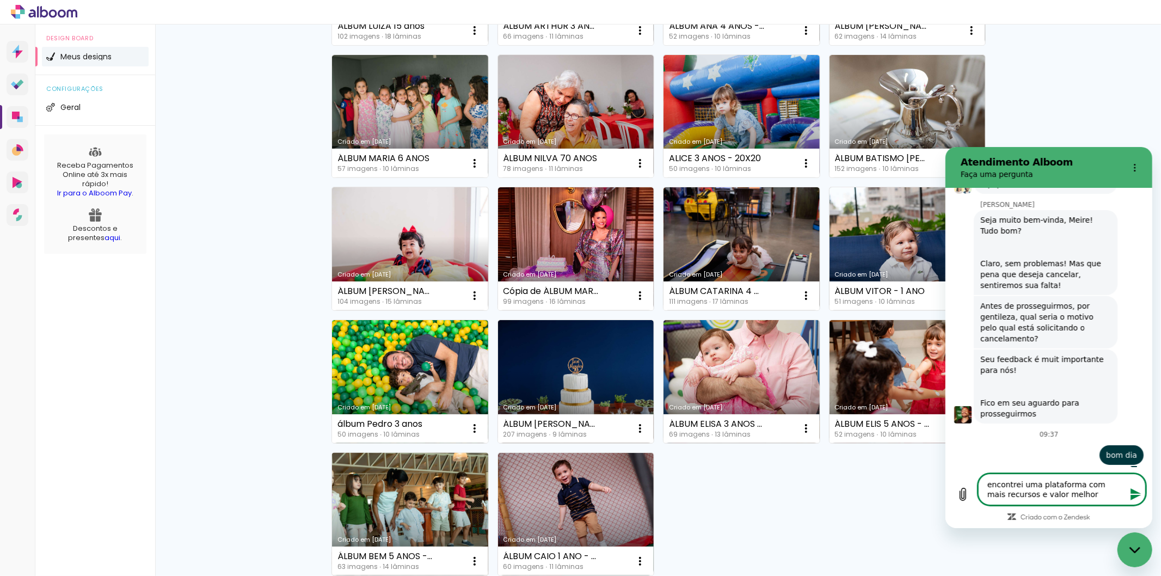
type textarea "encontrei uma plataforma com mais recursos e valor melhor"
type textarea "x"
type textarea "encontrei uma plataforma com mais recursos e valor melhor t"
type textarea "x"
type textarea "encontrei uma plataforma com mais recursos e valor melhor tb"
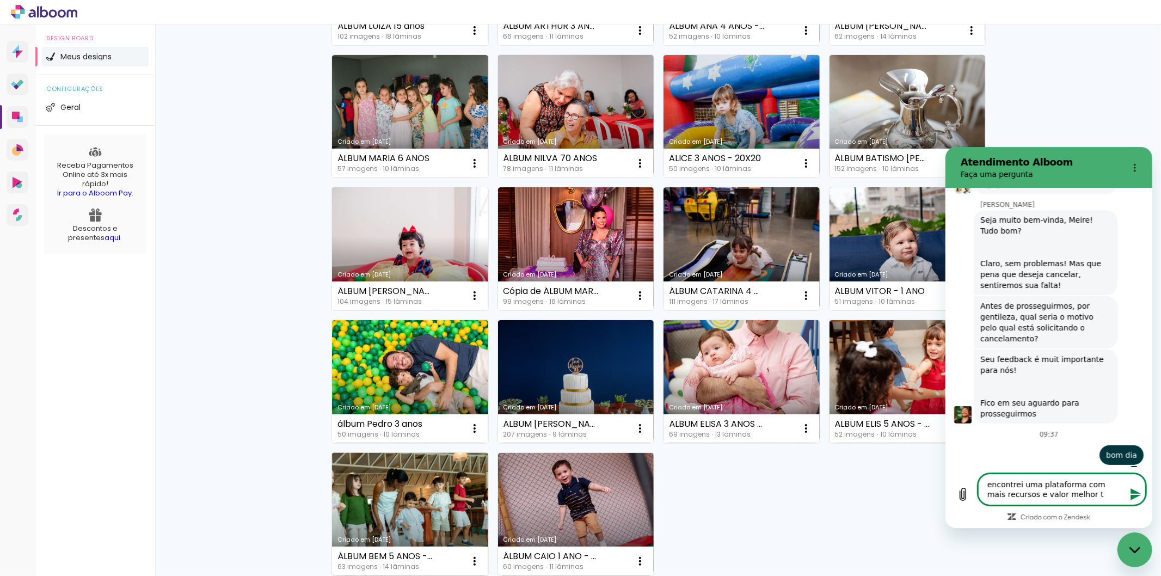
type textarea "x"
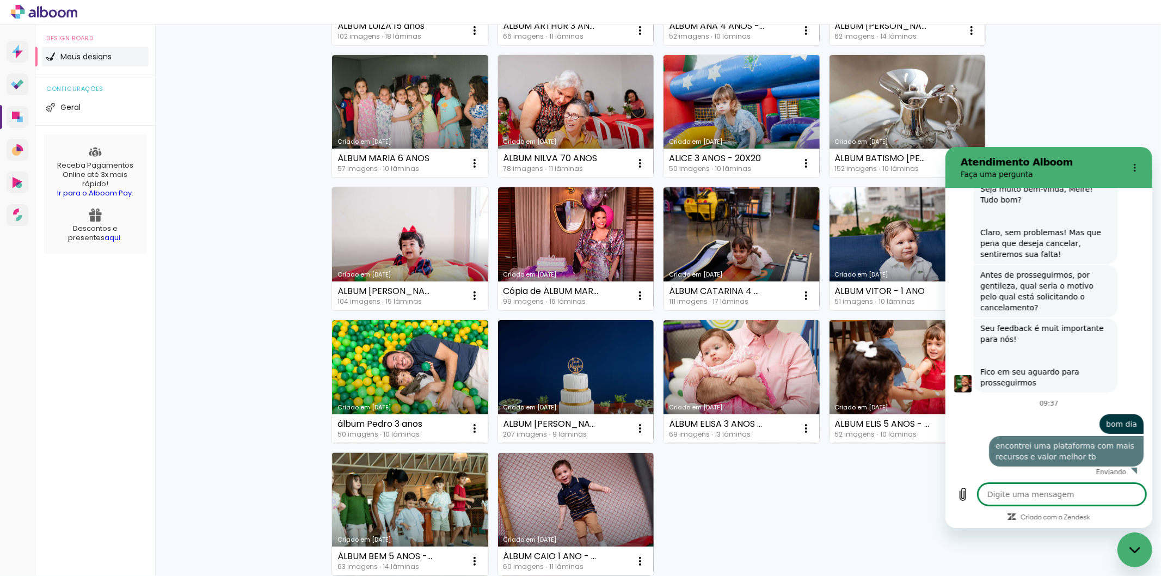
type textarea "x"
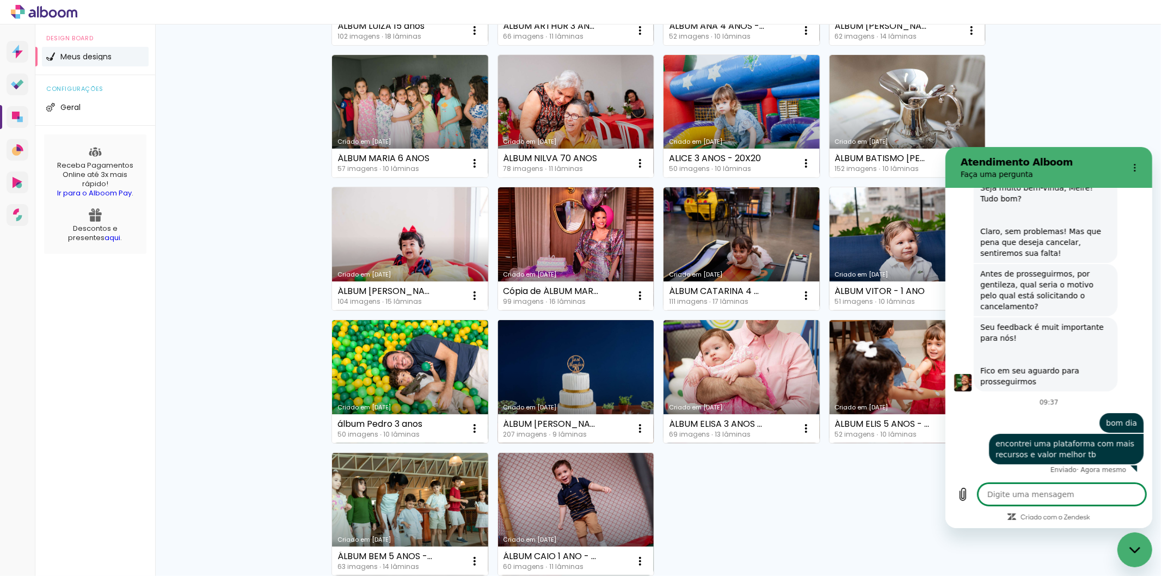
click at [513, 349] on link "Criado em [DATE]" at bounding box center [576, 381] width 156 height 123
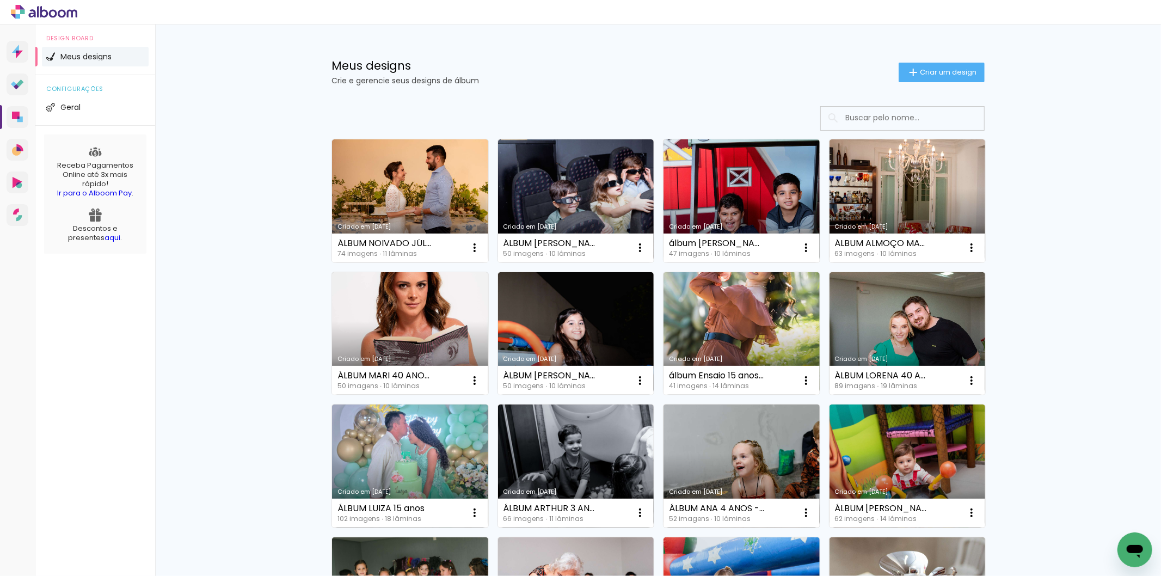
click at [1139, 546] on icon "Abrir janela de mensagens" at bounding box center [1134, 550] width 16 height 13
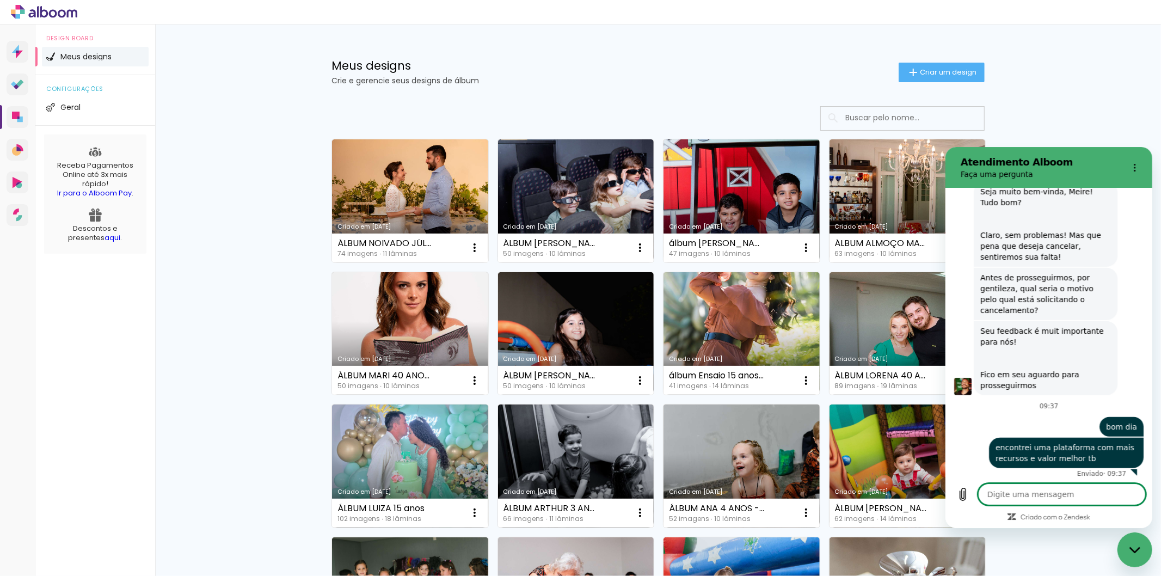
scroll to position [361, 0]
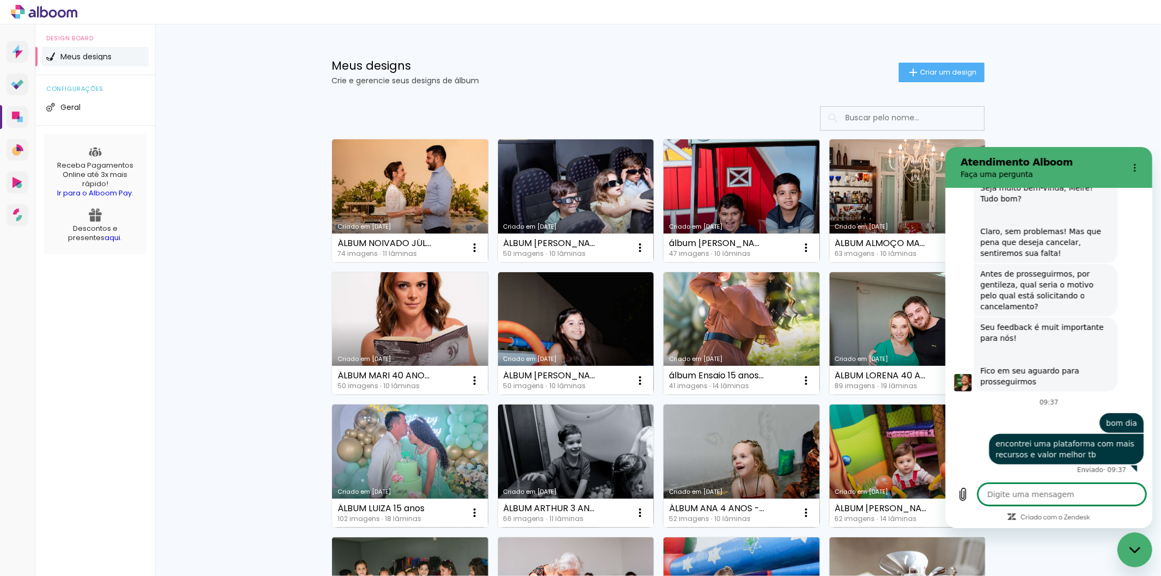
type textarea "x"
click at [1047, 504] on div "Digite uma mensagem x" at bounding box center [1062, 494] width 168 height 22
click at [1043, 503] on textarea at bounding box center [1062, 494] width 168 height 22
type textarea "p"
type textarea "x"
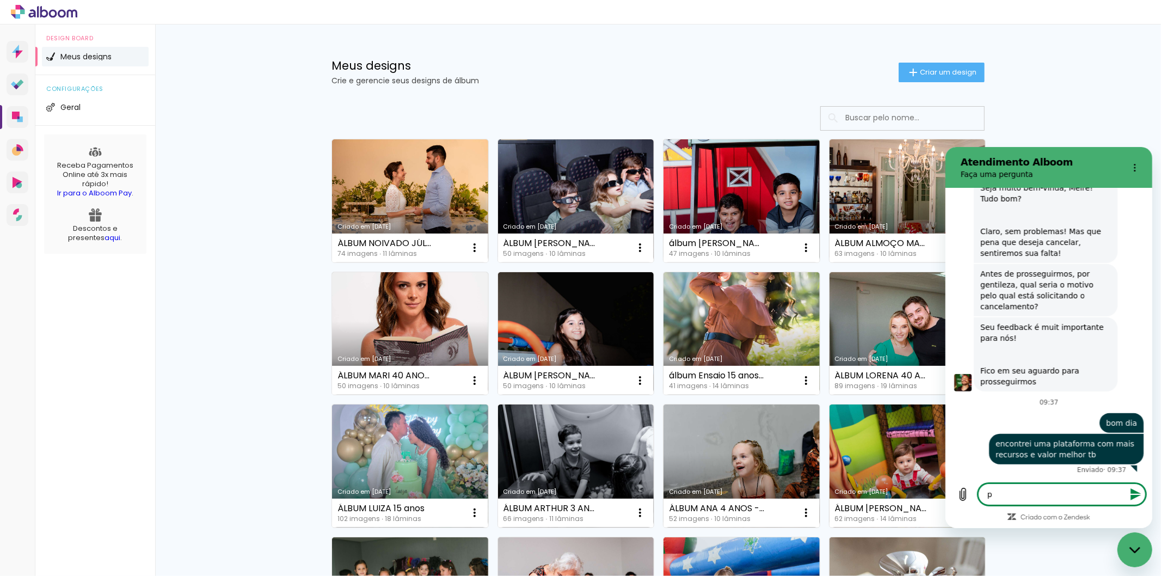
type textarea "po"
type textarea "x"
type textarea "pop"
type textarea "x"
type textarea "popd"
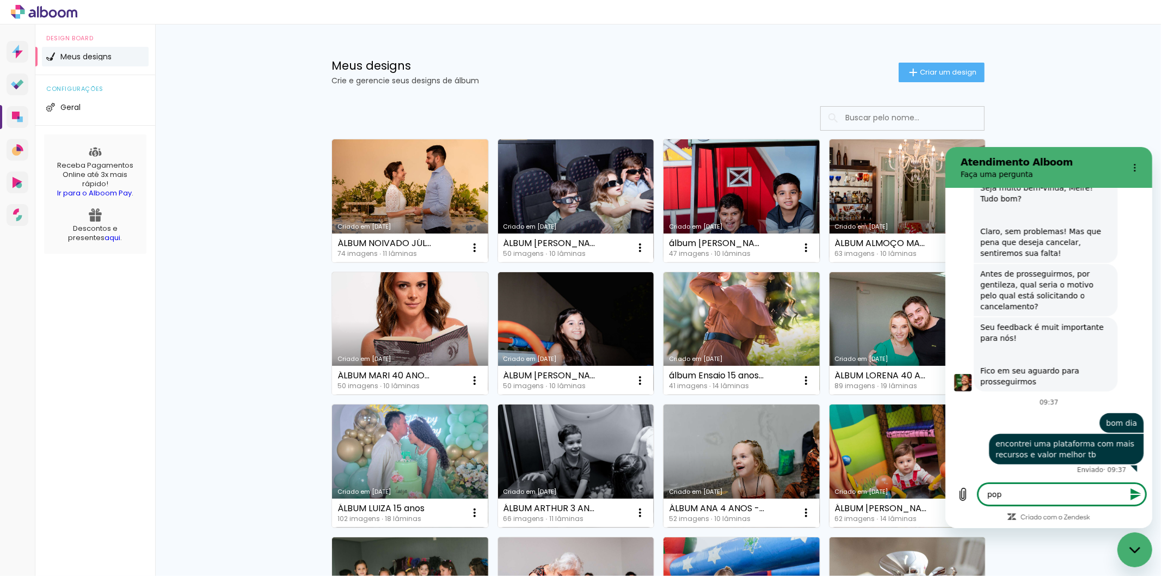
type textarea "x"
type textarea "popde"
type textarea "x"
type textarea "popde"
type textarea "x"
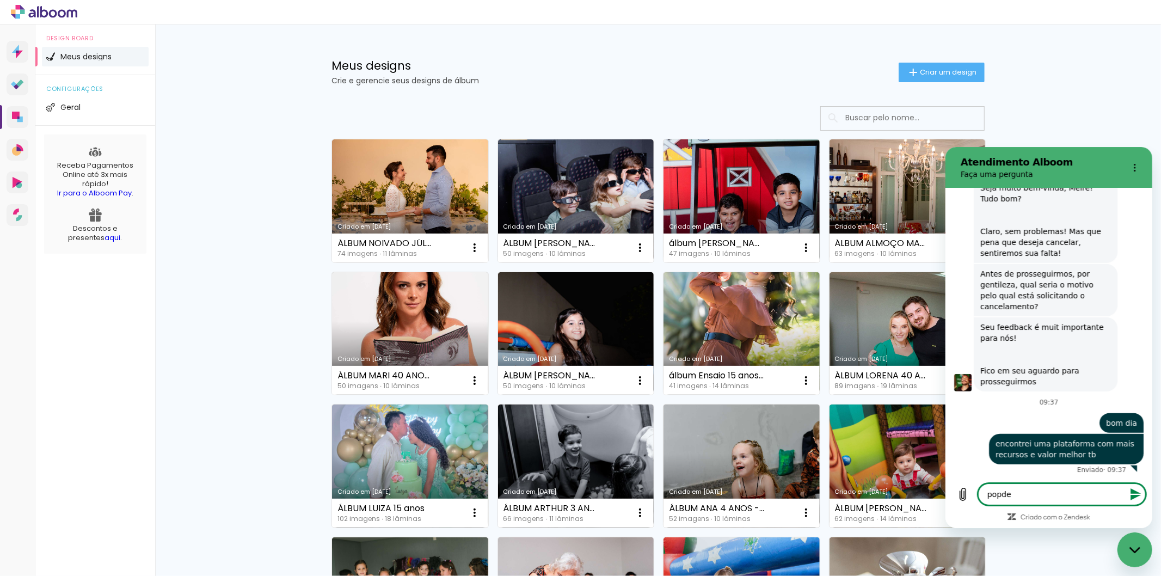
type textarea "popde c"
type textarea "x"
type textarea "popde ca"
type textarea "x"
type textarea "popde can"
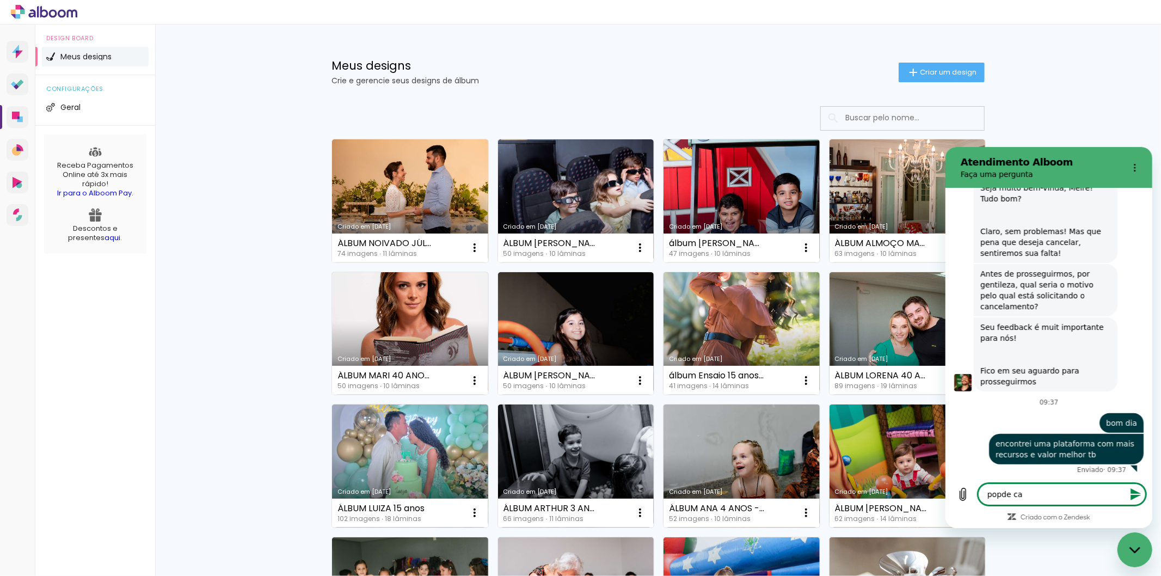
type textarea "x"
type textarea "popde canc"
type textarea "x"
type textarea "popde cance"
type textarea "x"
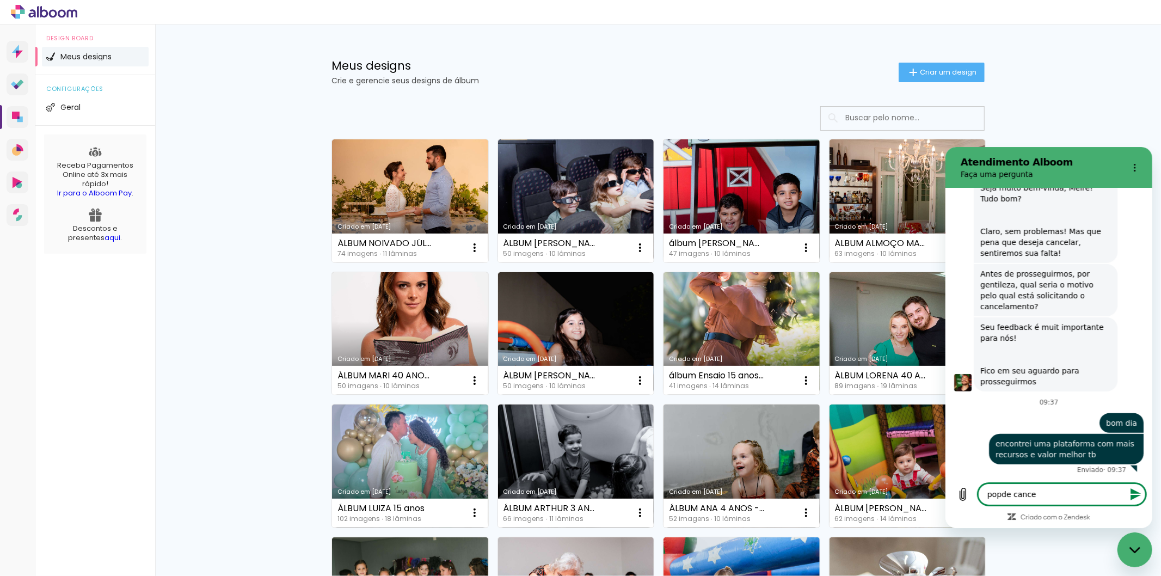
type textarea "popde cancel"
type textarea "x"
type textarea "popde cancela"
type textarea "x"
type textarea "popde cancelar"
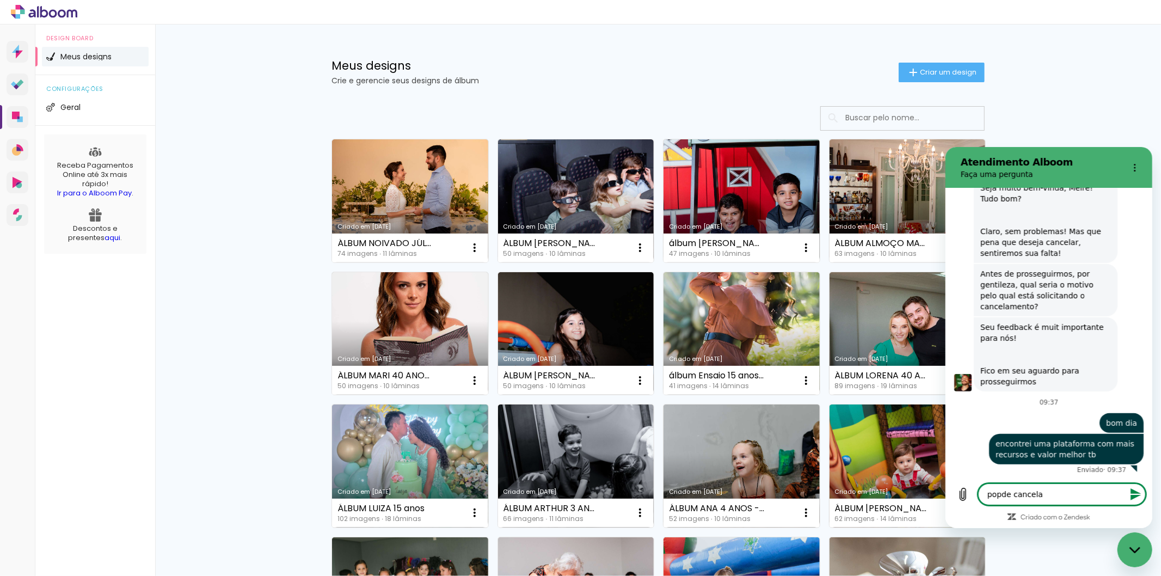
type textarea "x"
type textarea "popde cancelar"
type textarea "x"
type textarea "popde cancelar p"
type textarea "x"
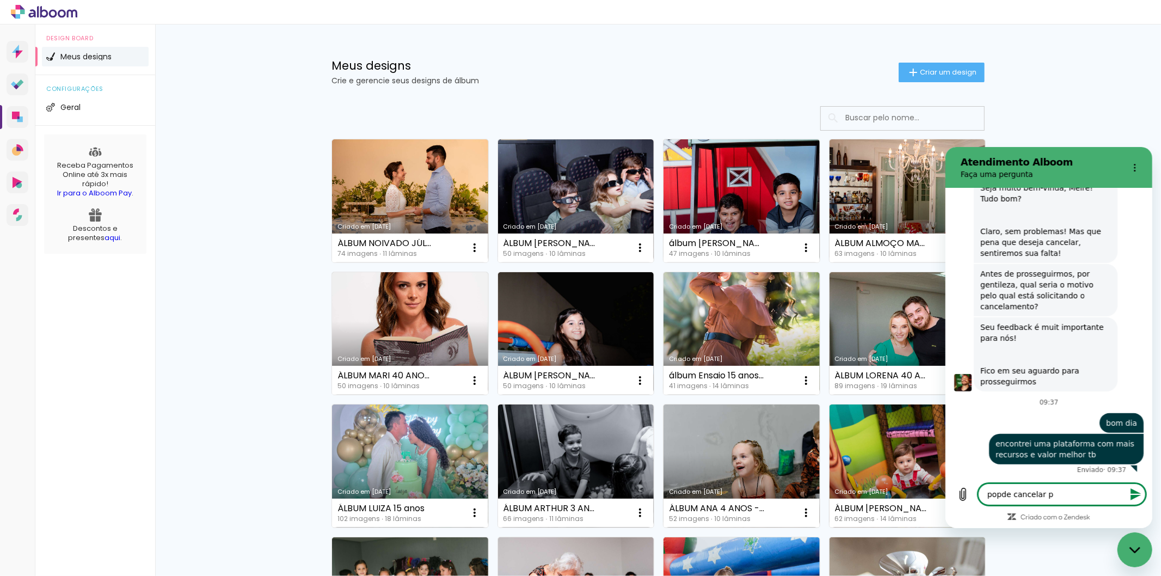
type textarea "popde cancelar po"
type textarea "x"
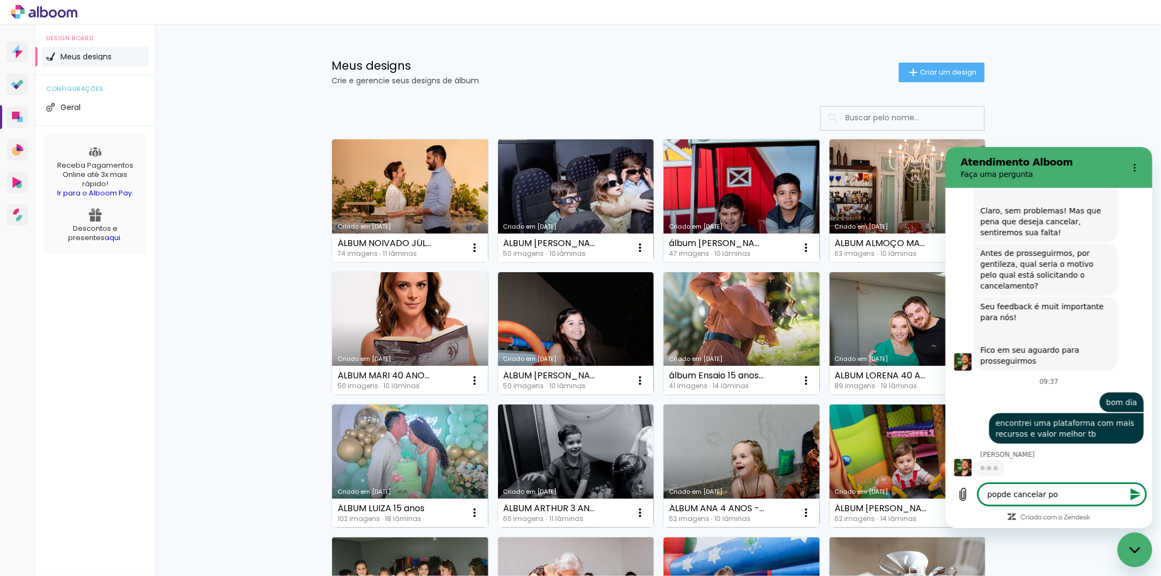
scroll to position [382, 0]
drag, startPoint x: 1051, startPoint y: 493, endPoint x: 945, endPoint y: 489, distance: 106.7
click at [945, 489] on div "Digite uma mensagem popde cancelar po x" at bounding box center [1048, 493] width 207 height 35
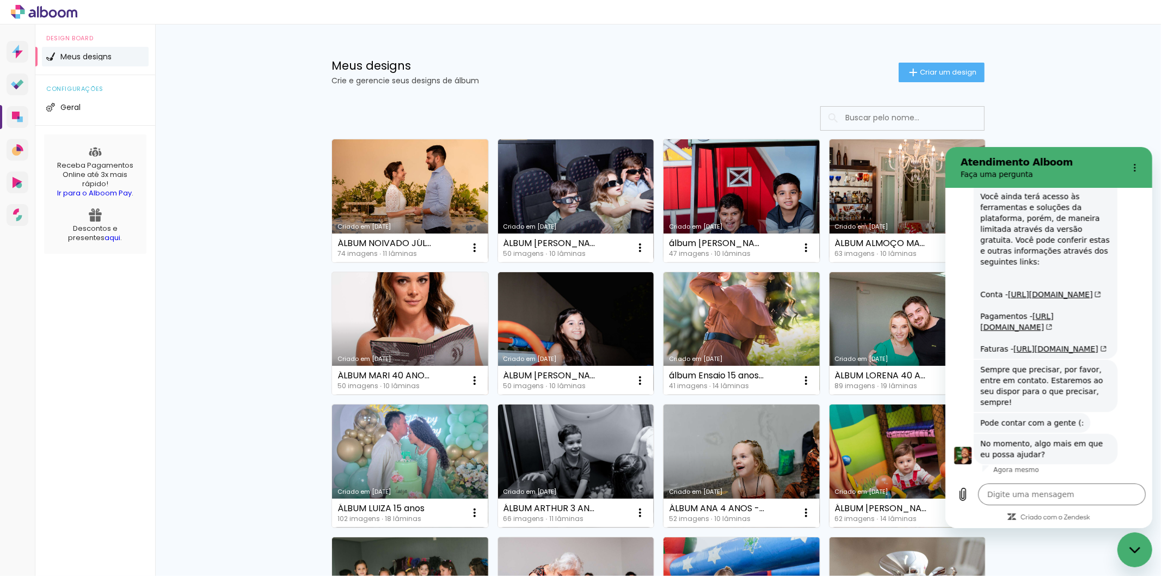
scroll to position [844, 0]
type textarea "x"
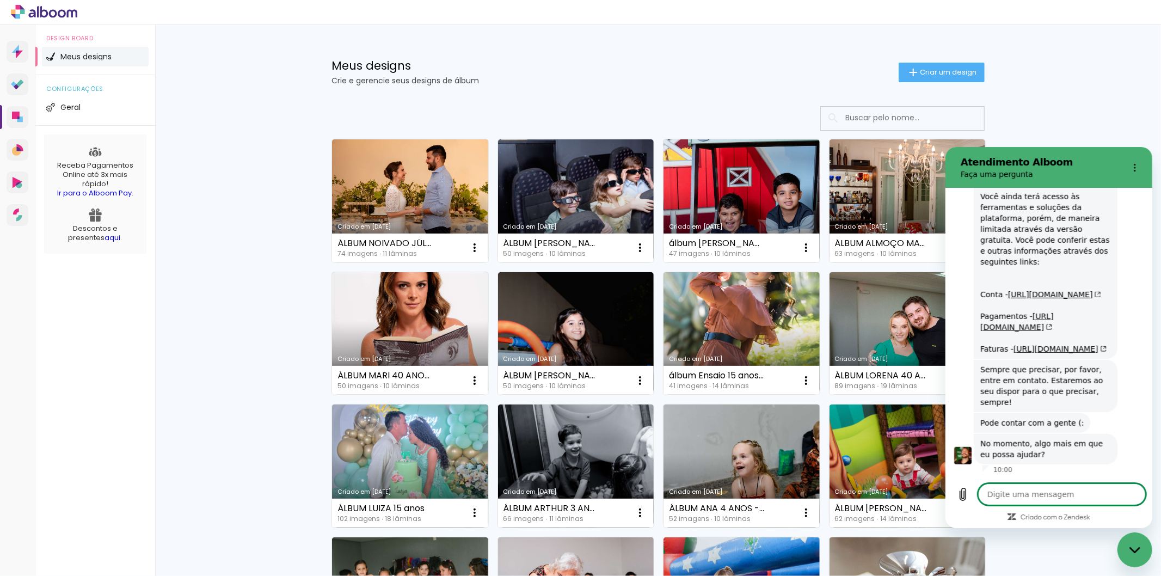
click at [1013, 498] on textarea at bounding box center [1062, 494] width 168 height 22
type textarea "o"
type textarea "x"
type textarea "ob"
type textarea "x"
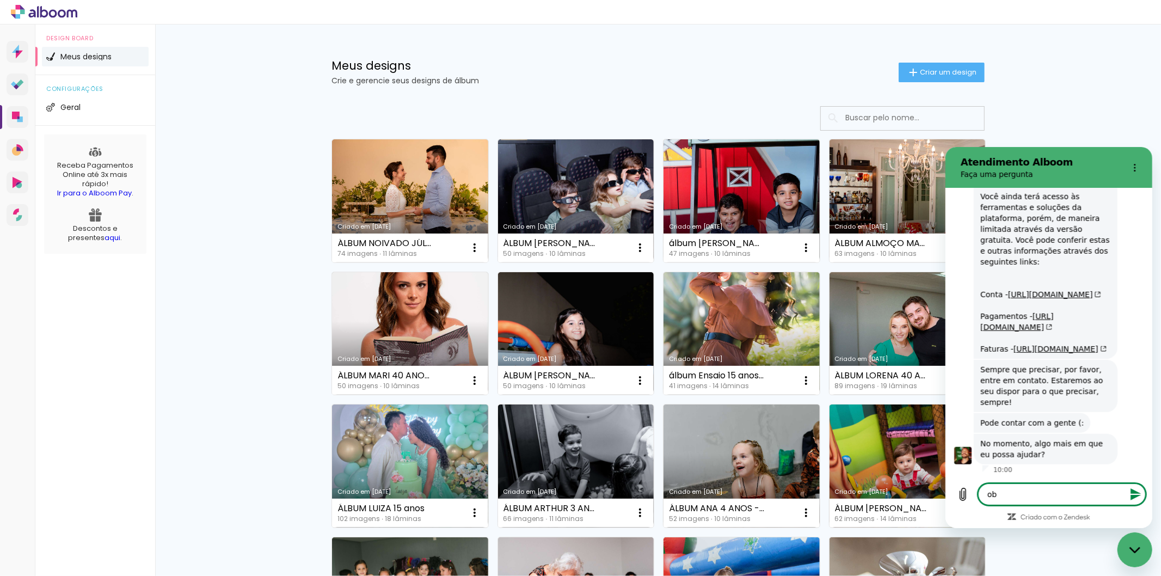
type textarea "obj"
type textarea "x"
type textarea "ob"
type textarea "x"
type textarea "obg"
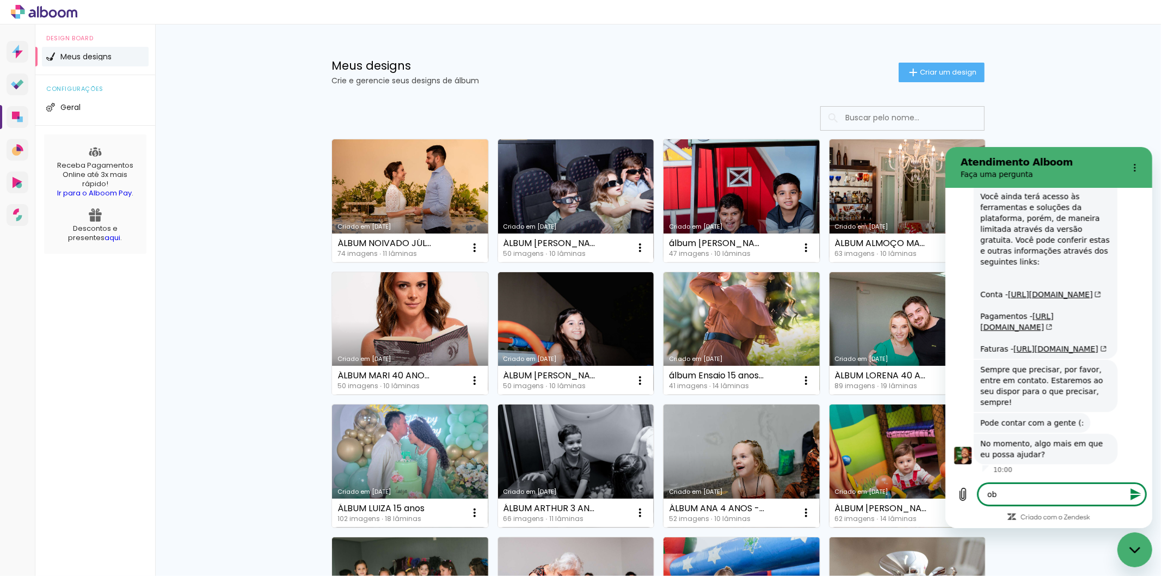
type textarea "x"
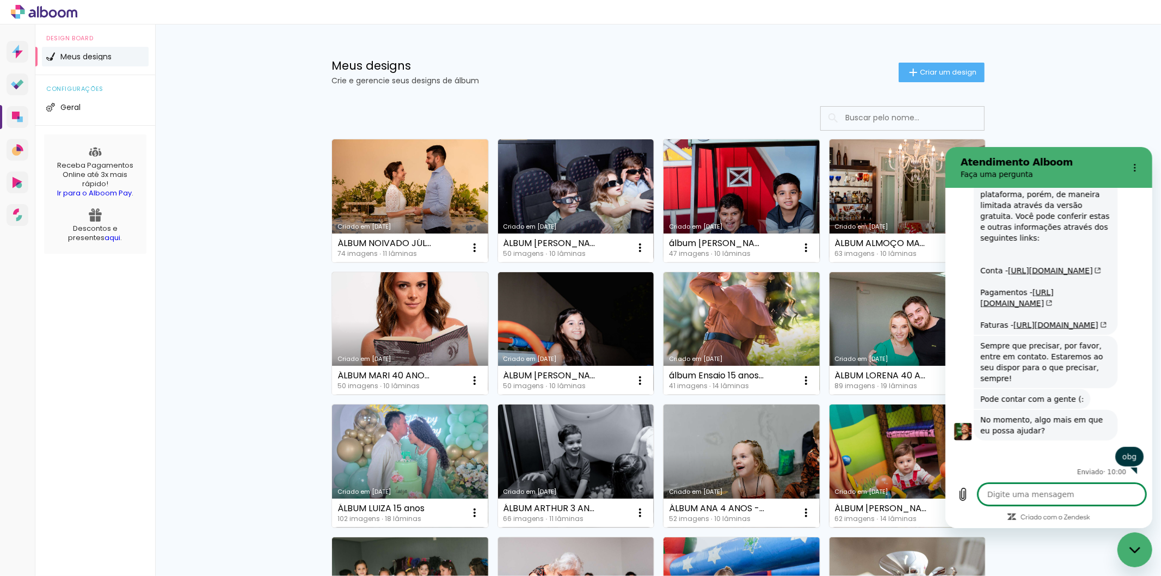
scroll to position [870, 0]
click at [45, 17] on icon at bounding box center [44, 11] width 8 height 11
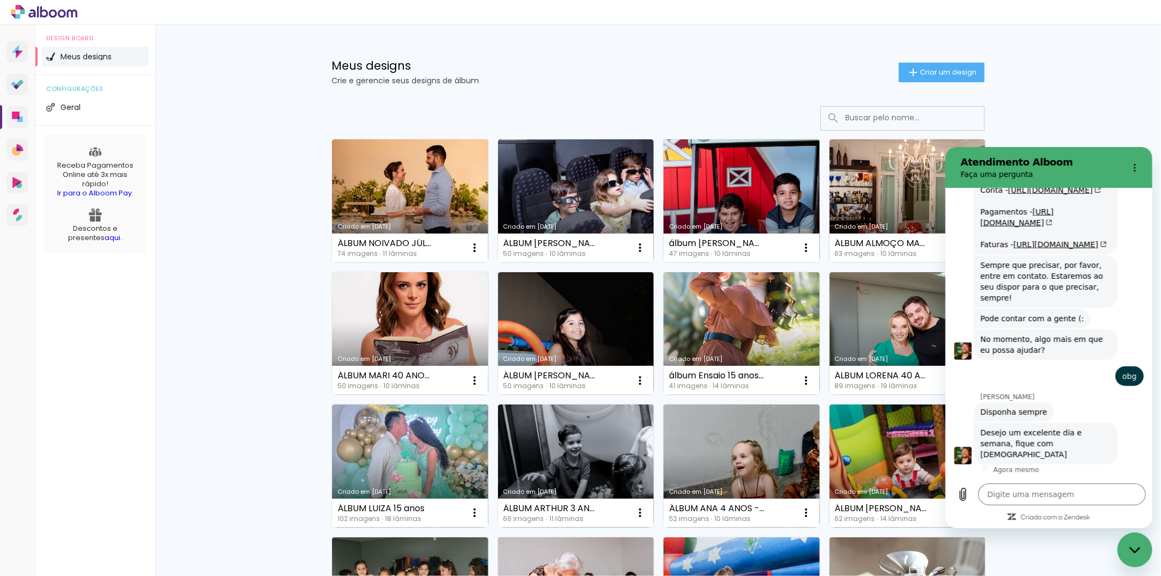
scroll to position [937, 0]
click at [1130, 160] on button "Menu de opções" at bounding box center [1135, 167] width 22 height 22
click at [45, 10] on icon at bounding box center [44, 11] width 8 height 11
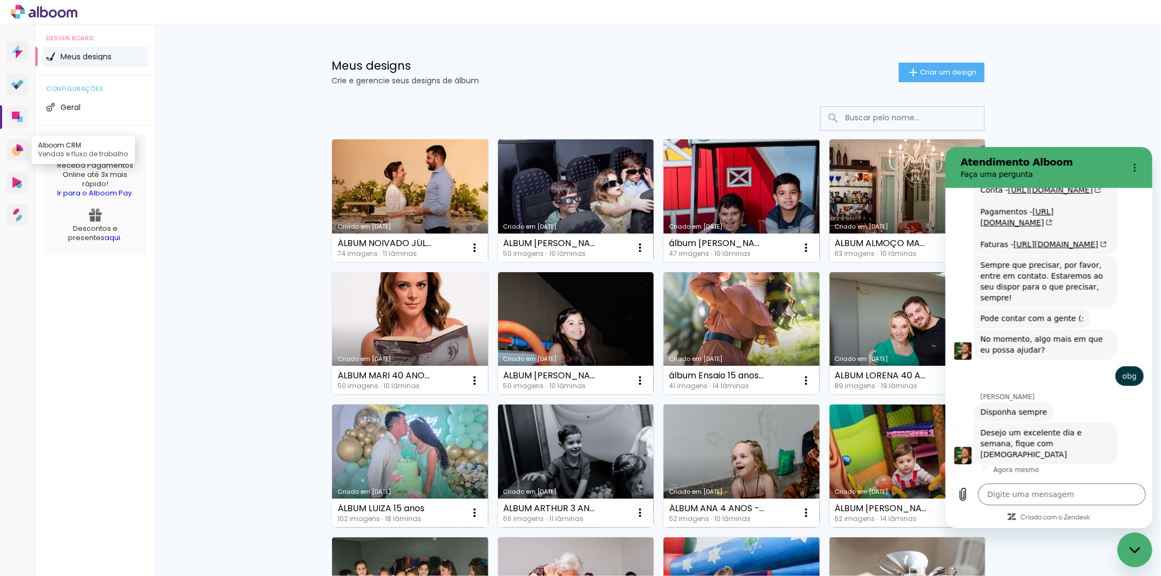
click at [9, 157] on link "Alboom CRM Vendas e fluxo de trabalho" at bounding box center [18, 150] width 22 height 22
click at [76, 110] on span "Geral" at bounding box center [70, 107] width 20 height 8
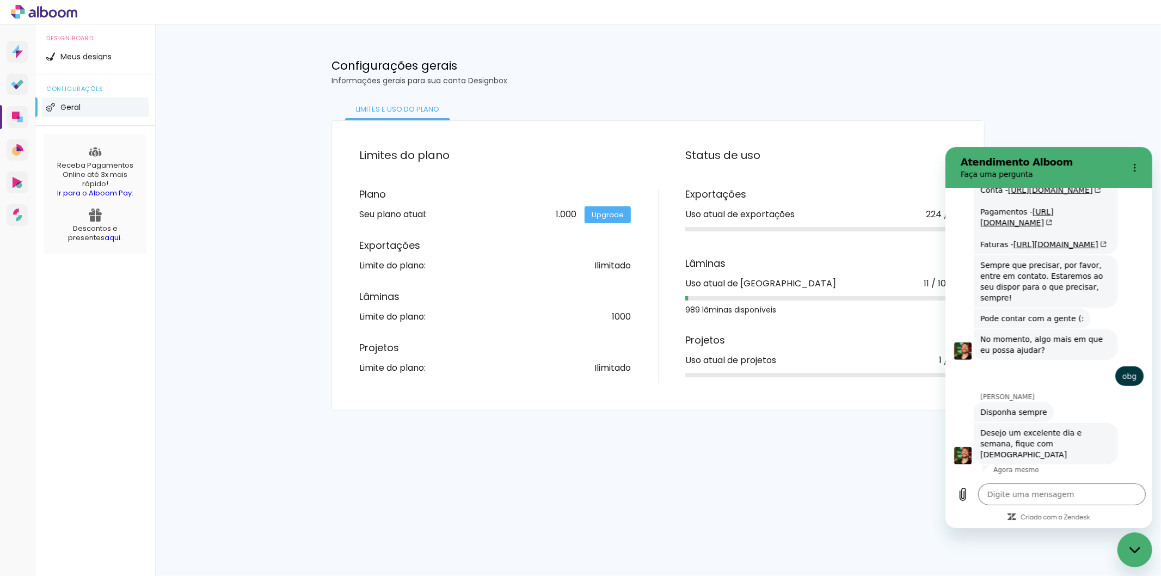
click at [1135, 542] on div "Fechar janela de mensagens" at bounding box center [1134, 549] width 33 height 33
type textarea "x"
